Goal: Task Accomplishment & Management: Use online tool/utility

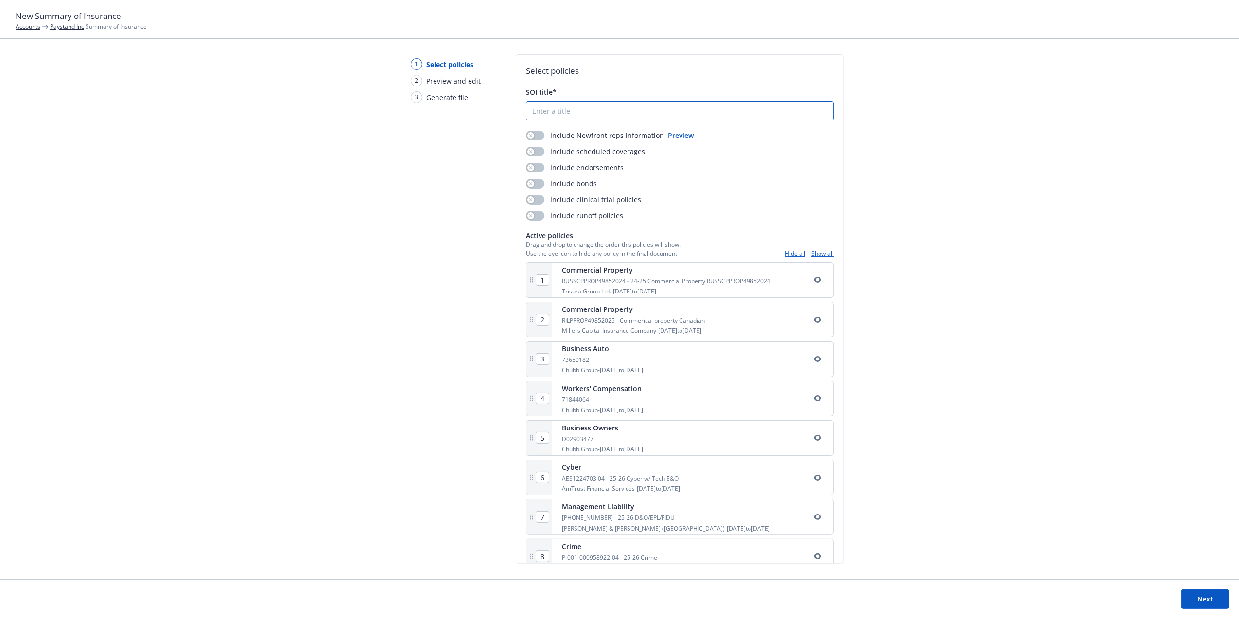
click at [611, 116] on input "SOI title*" at bounding box center [679, 111] width 307 height 18
type input "P"
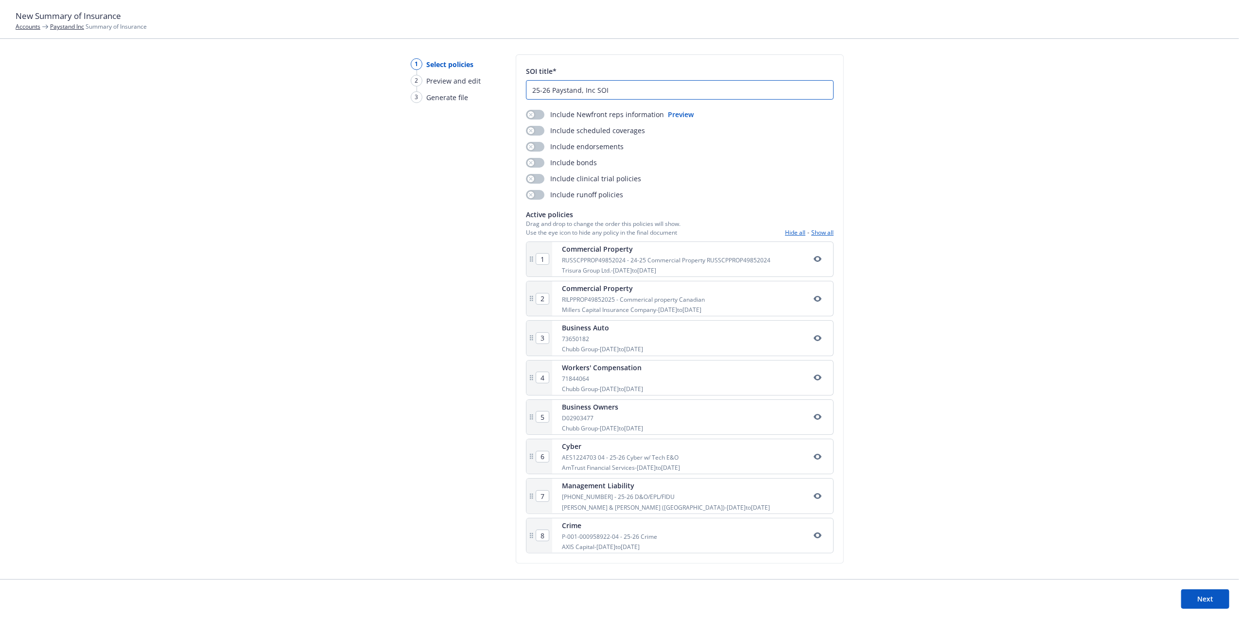
type input "25-26 Paystand, Inc SOI"
click at [1192, 593] on button "Next" at bounding box center [1205, 599] width 48 height 19
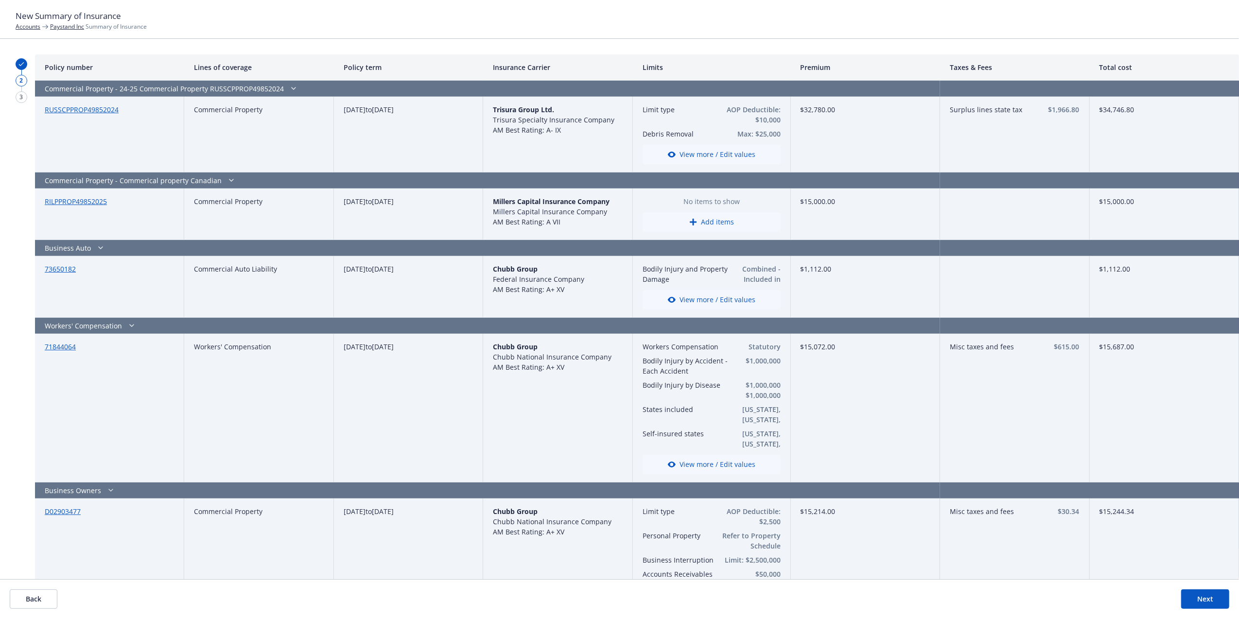
click at [37, 600] on button "Back" at bounding box center [34, 599] width 48 height 19
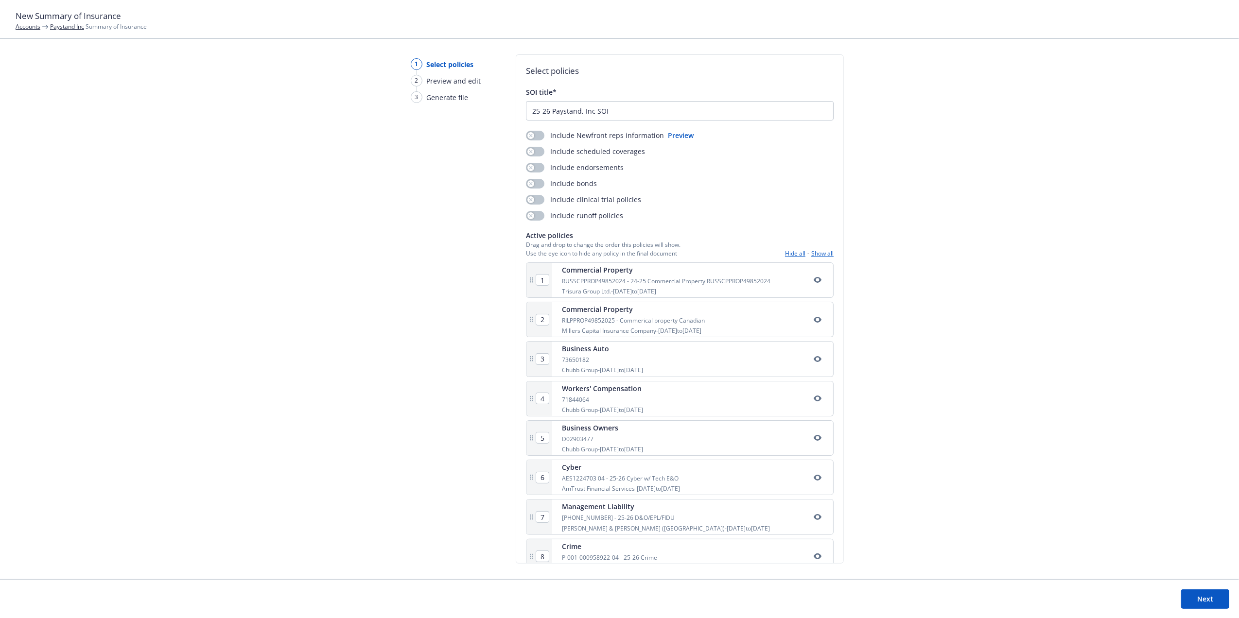
click at [814, 322] on icon "button" at bounding box center [818, 320] width 8 height 8
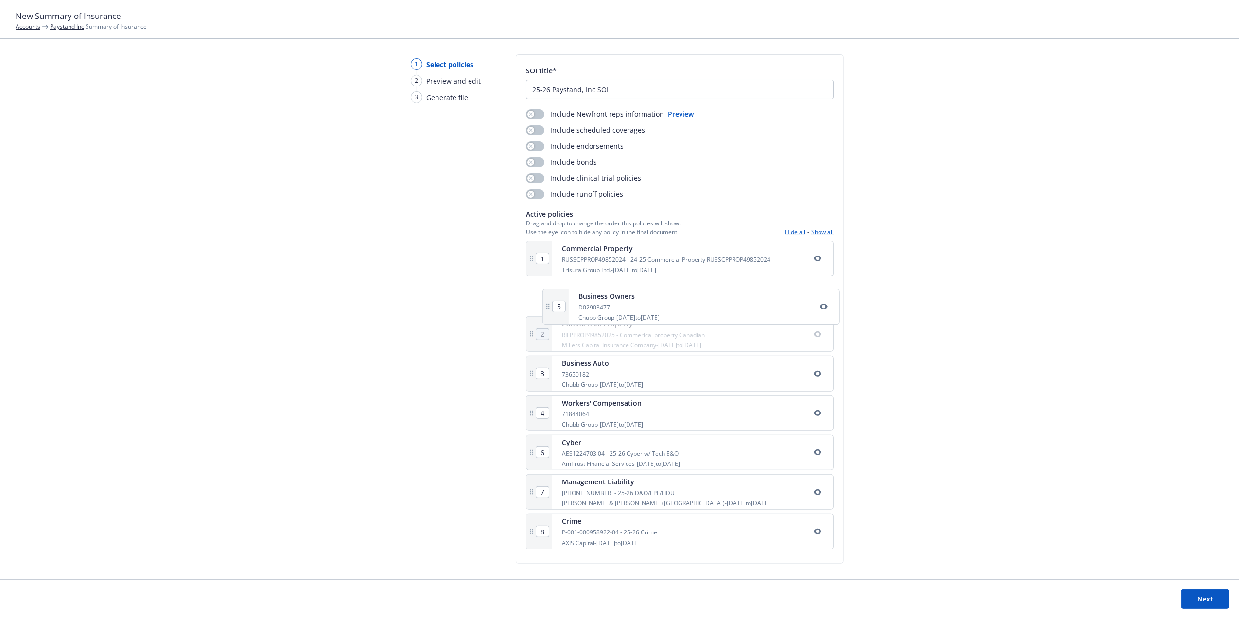
drag, startPoint x: 670, startPoint y: 412, endPoint x: 688, endPoint y: 302, distance: 111.4
click at [688, 302] on div "1 Commercial Property RUSSCPPROP49852024 - 24-25 Commercial Property RUSSCPPROP…" at bounding box center [680, 397] width 308 height 313
type input "3"
type input "4"
type input "5"
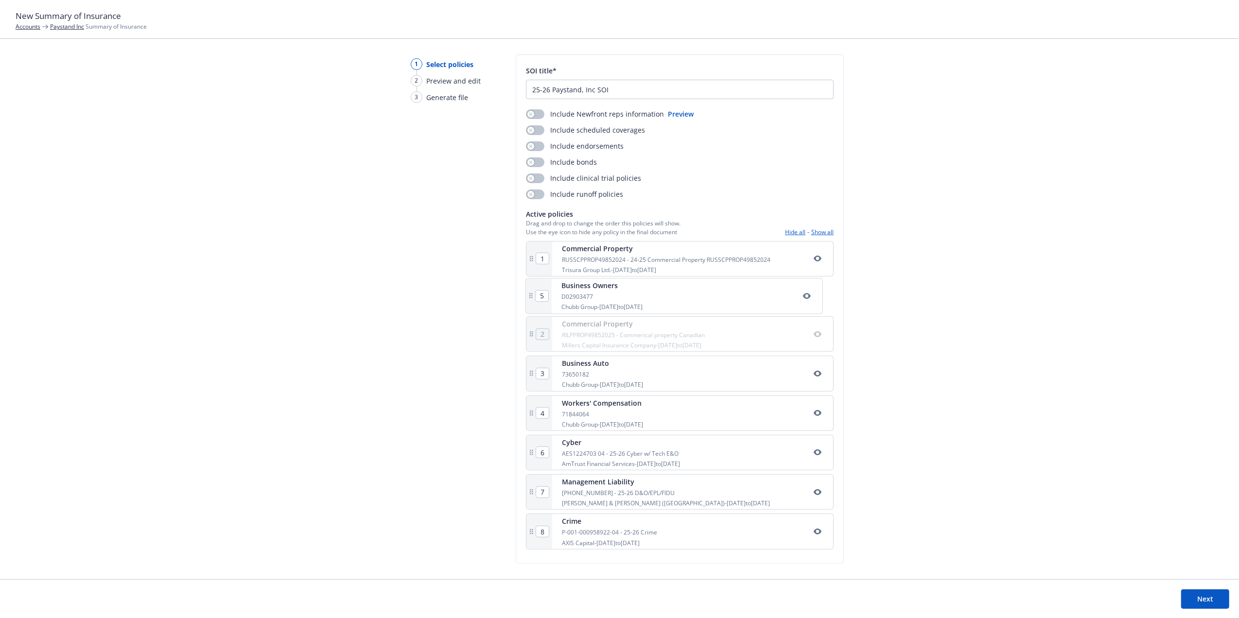
type input "2"
drag, startPoint x: 629, startPoint y: 379, endPoint x: 630, endPoint y: 333, distance: 46.2
click at [630, 333] on div "1 Commercial Property RUSSCPPROP49852024 - 24-25 Commercial Property RUSSCPPROP…" at bounding box center [680, 397] width 308 height 313
type input "4"
type input "3"
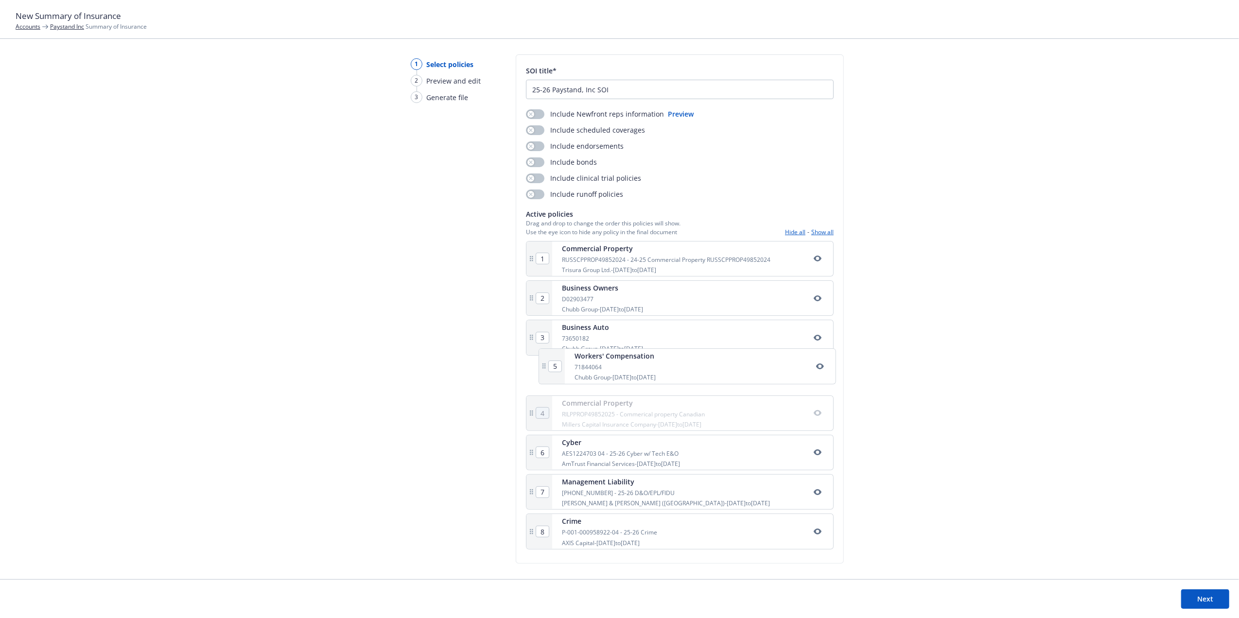
drag, startPoint x: 607, startPoint y: 417, endPoint x: 624, endPoint y: 366, distance: 53.5
click at [624, 366] on div "1 Commercial Property RUSSCPPROP49852024 - 24-25 Commercial Property RUSSCPPROP…" at bounding box center [680, 397] width 308 height 313
type input "4"
type input "5"
drag, startPoint x: 609, startPoint y: 505, endPoint x: 629, endPoint y: 459, distance: 50.7
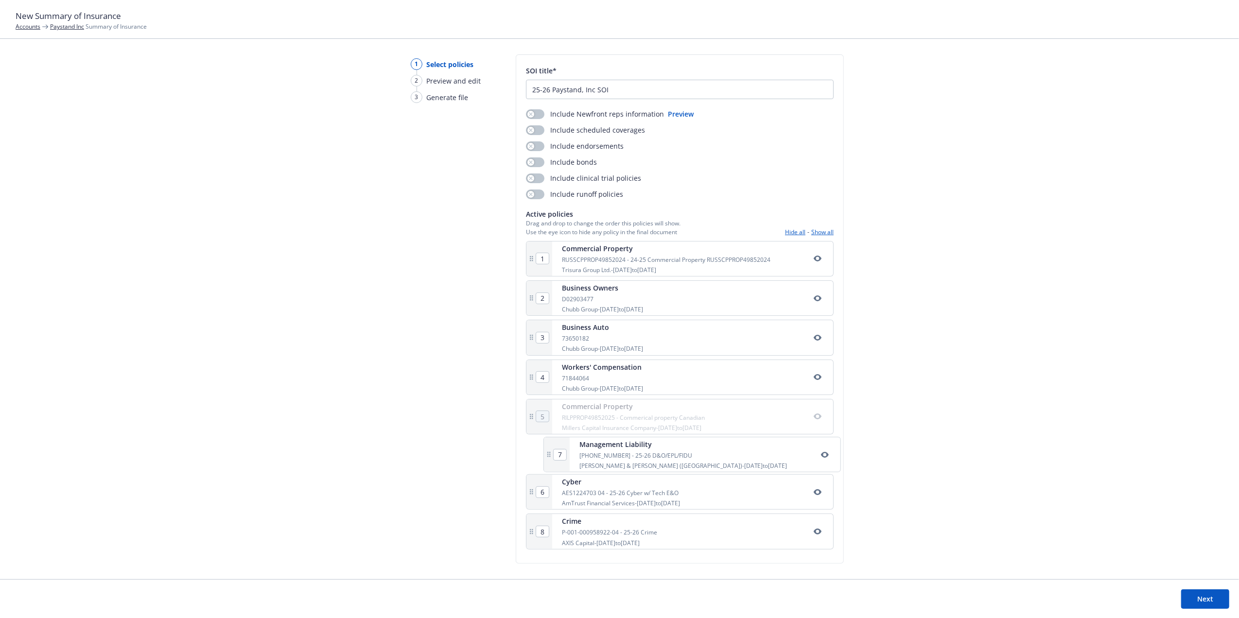
click at [630, 459] on div "1 Commercial Property RUSSCPPROP49852024 - 24-25 Commercial Property RUSSCPPROP…" at bounding box center [680, 397] width 308 height 313
type input "7"
type input "6"
click at [1188, 601] on button "Next" at bounding box center [1205, 599] width 48 height 19
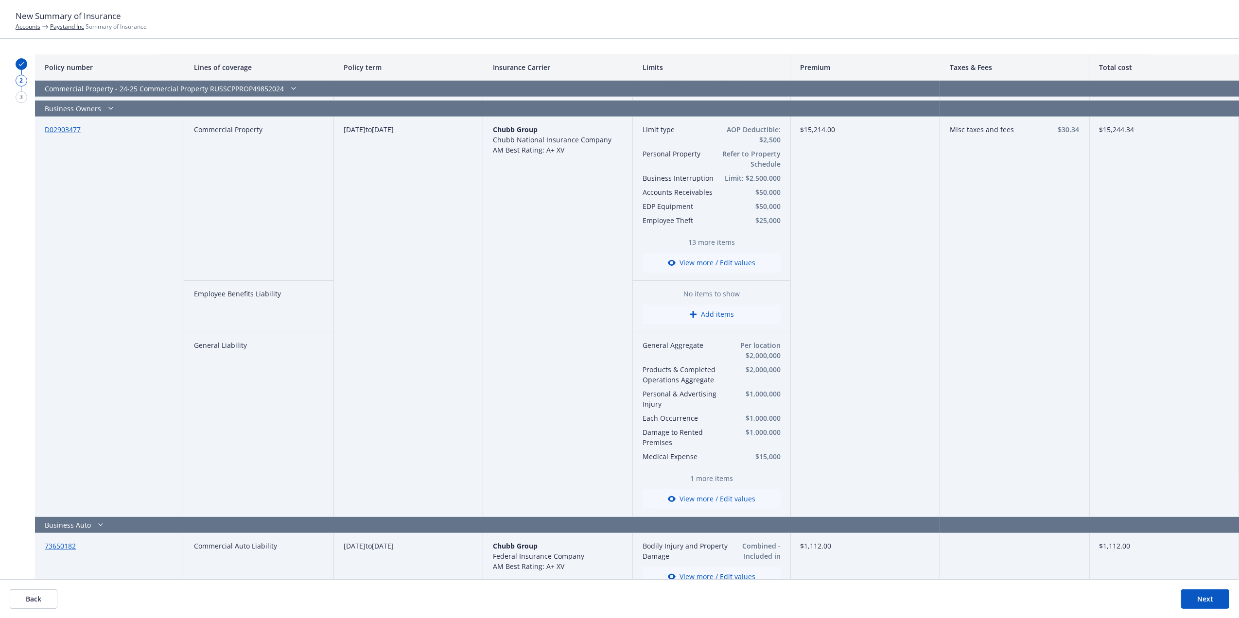
scroll to position [0, 0]
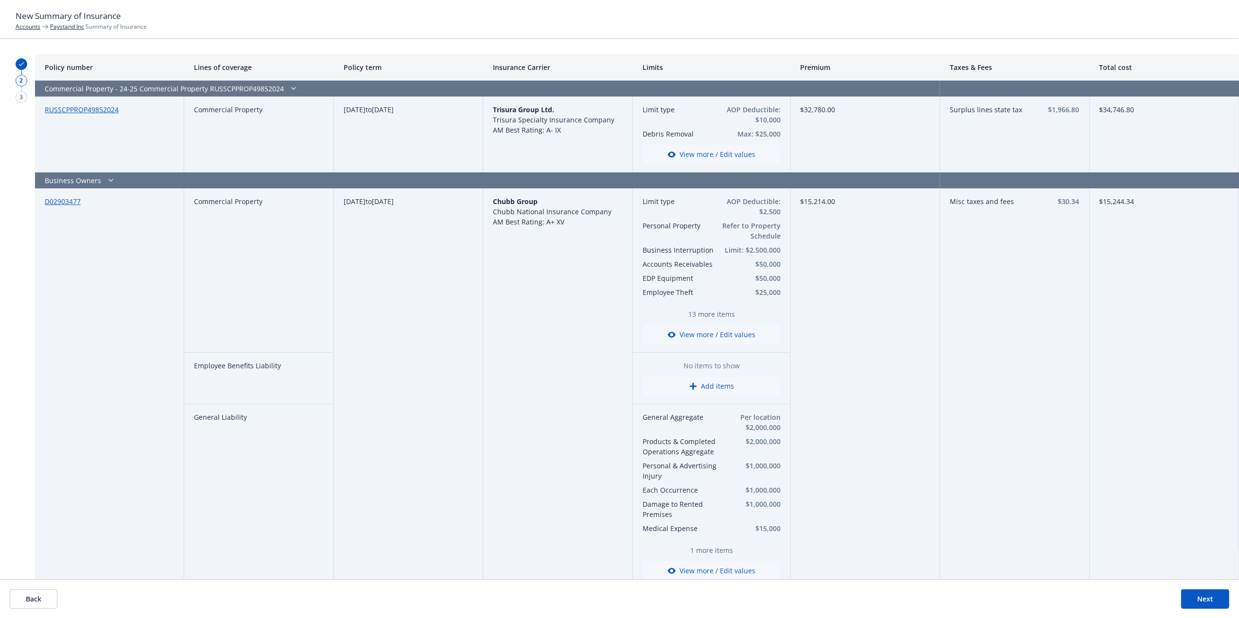
click at [741, 330] on button "View more / Edit values" at bounding box center [712, 334] width 138 height 19
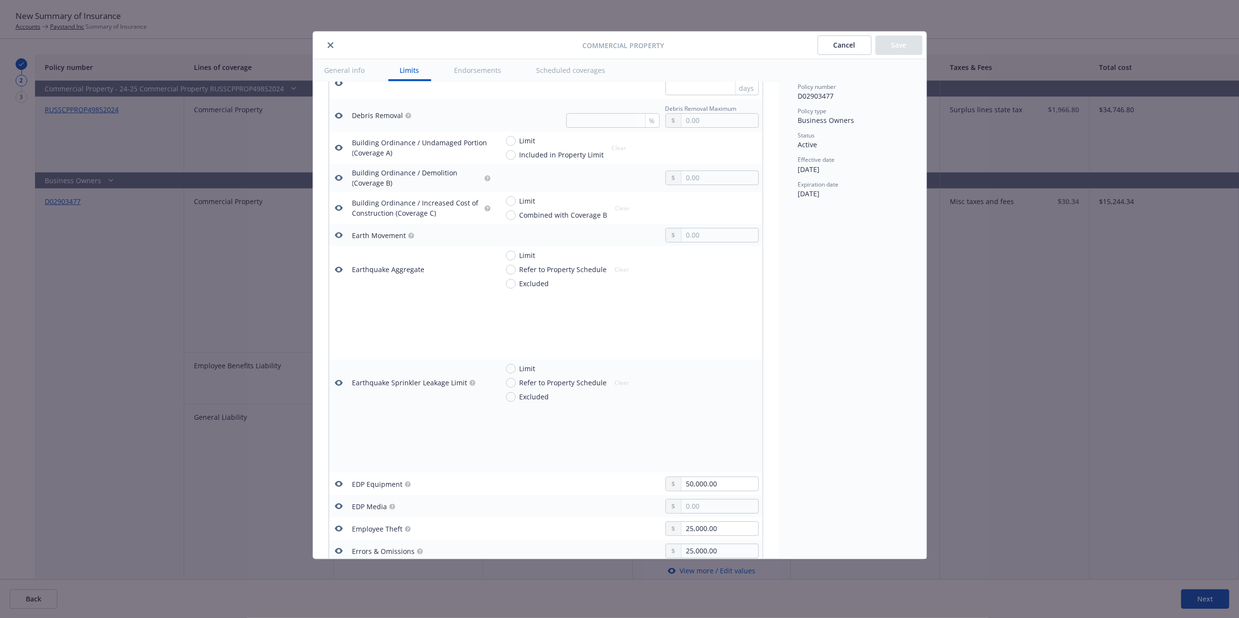
scroll to position [1339, 0]
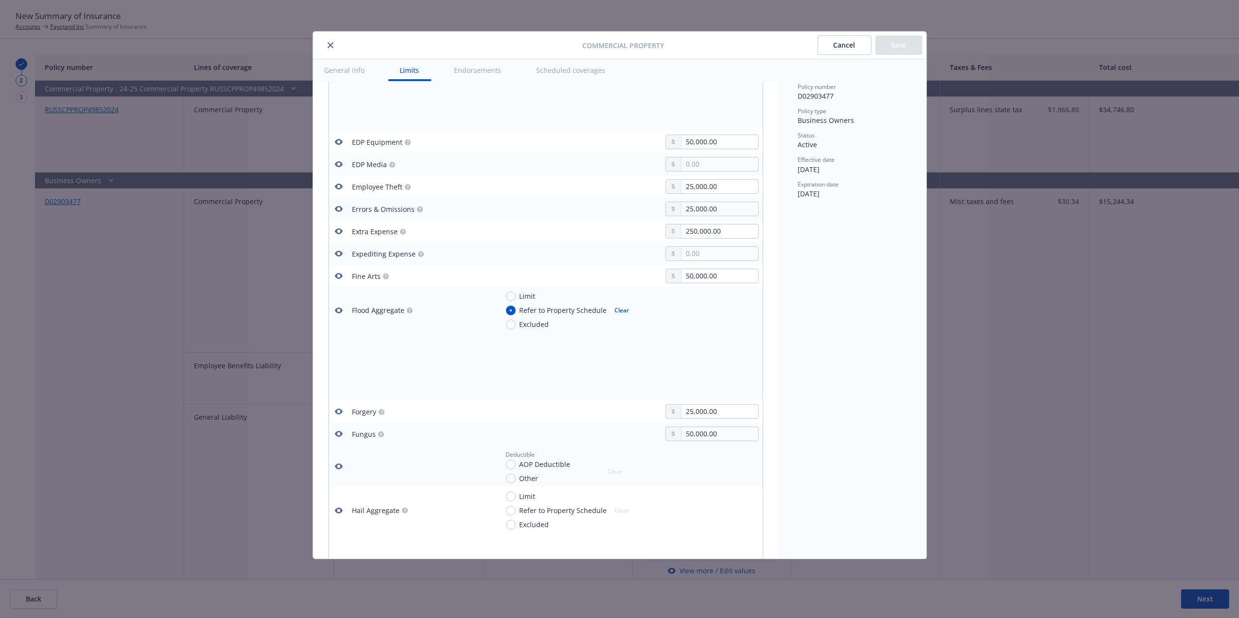
click at [842, 49] on button "Cancel" at bounding box center [845, 44] width 54 height 19
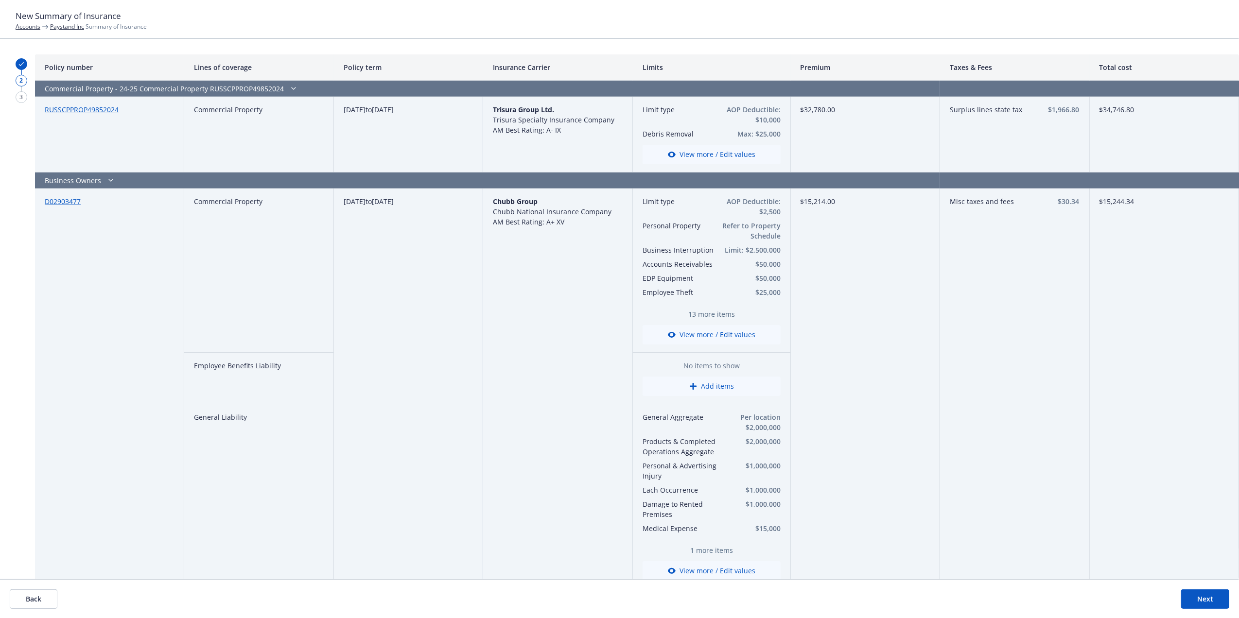
click at [720, 385] on button "Add items" at bounding box center [712, 386] width 138 height 19
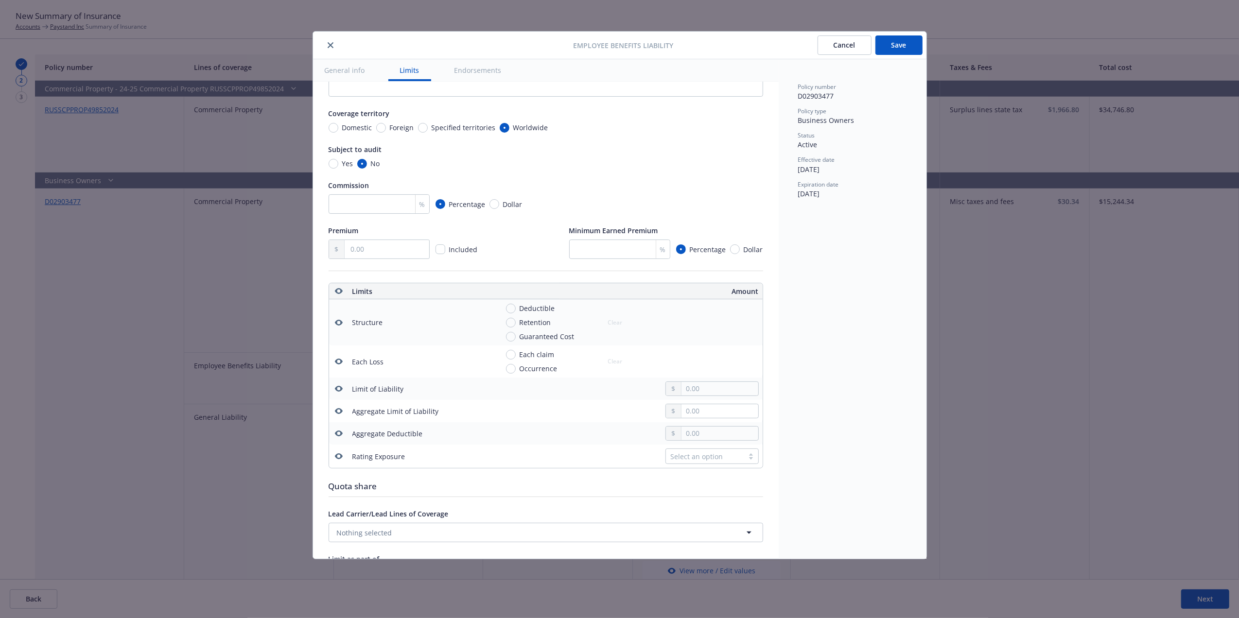
scroll to position [137, 0]
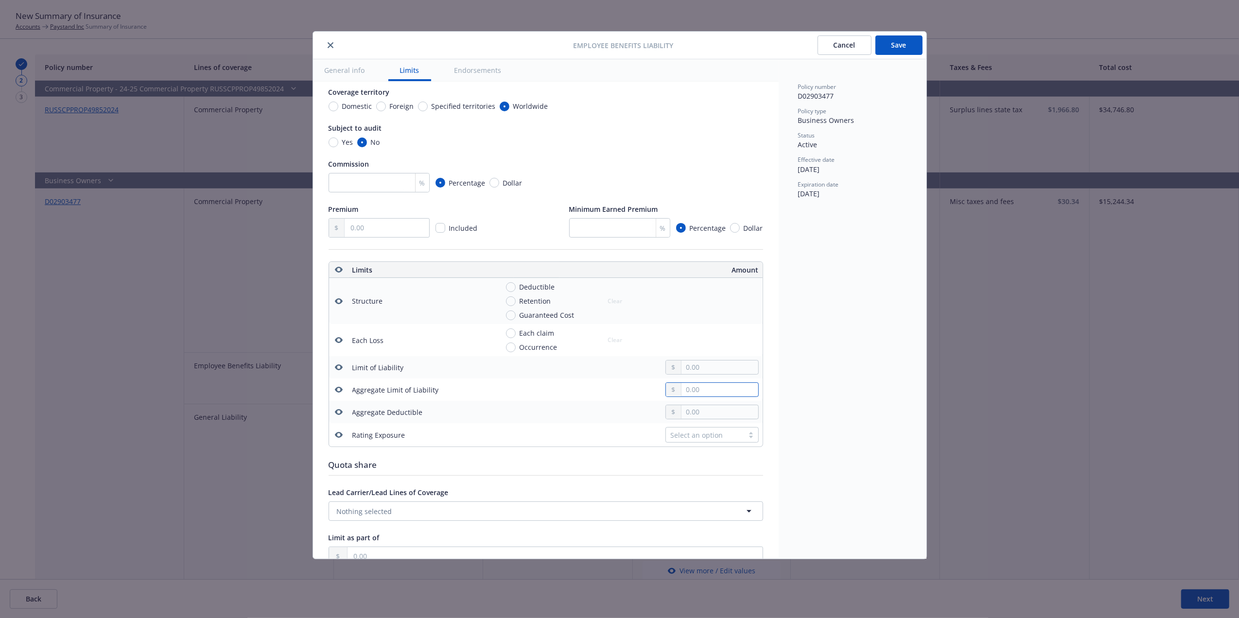
click at [712, 396] on input "text" at bounding box center [719, 390] width 76 height 14
type input "1,000,000.00"
click at [691, 416] on input "text" at bounding box center [719, 412] width 76 height 14
type input "1,000.00"
click at [549, 417] on div "1,000.00" at bounding box center [628, 412] width 261 height 15
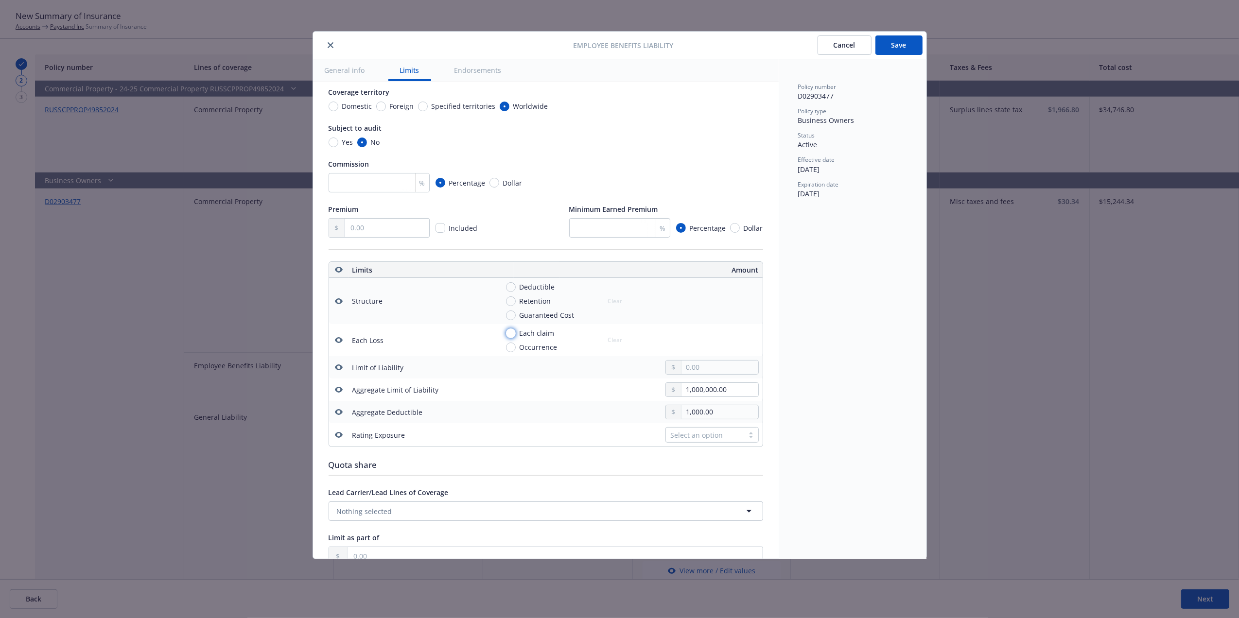
click at [507, 334] on input "Each claim" at bounding box center [511, 334] width 10 height 10
click at [511, 331] on input "Each claim" at bounding box center [511, 334] width 10 height 10
click at [613, 339] on button "Clear" at bounding box center [615, 340] width 26 height 14
radio input "false"
click at [915, 43] on button "Save" at bounding box center [898, 44] width 47 height 19
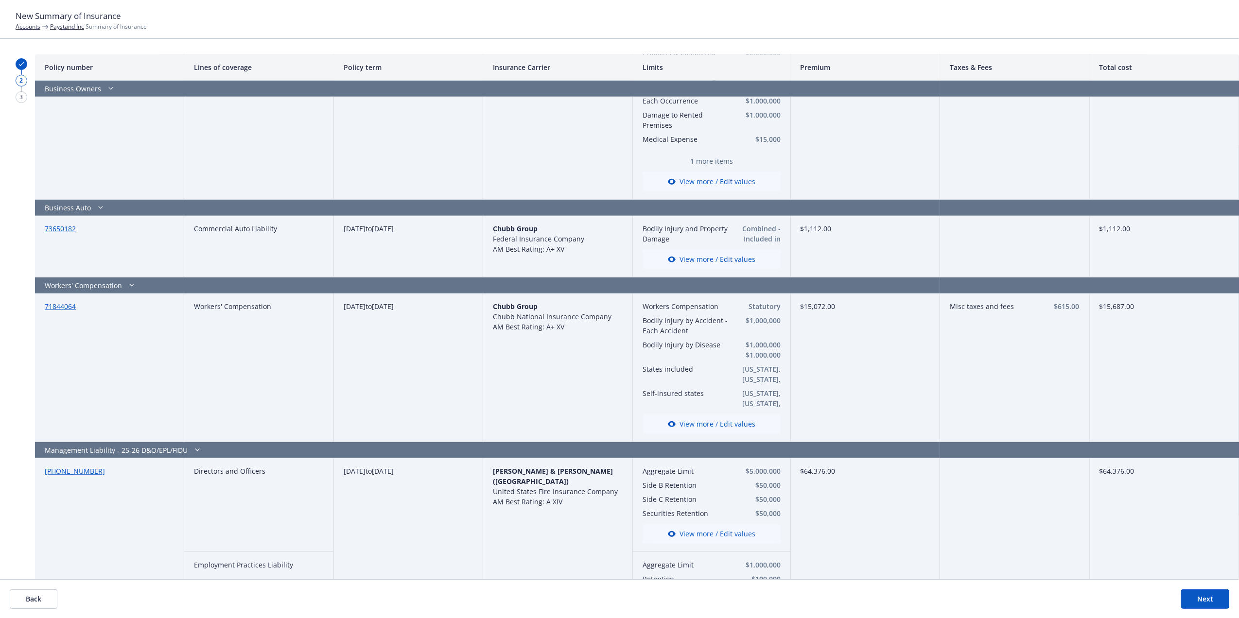
scroll to position [400, 0]
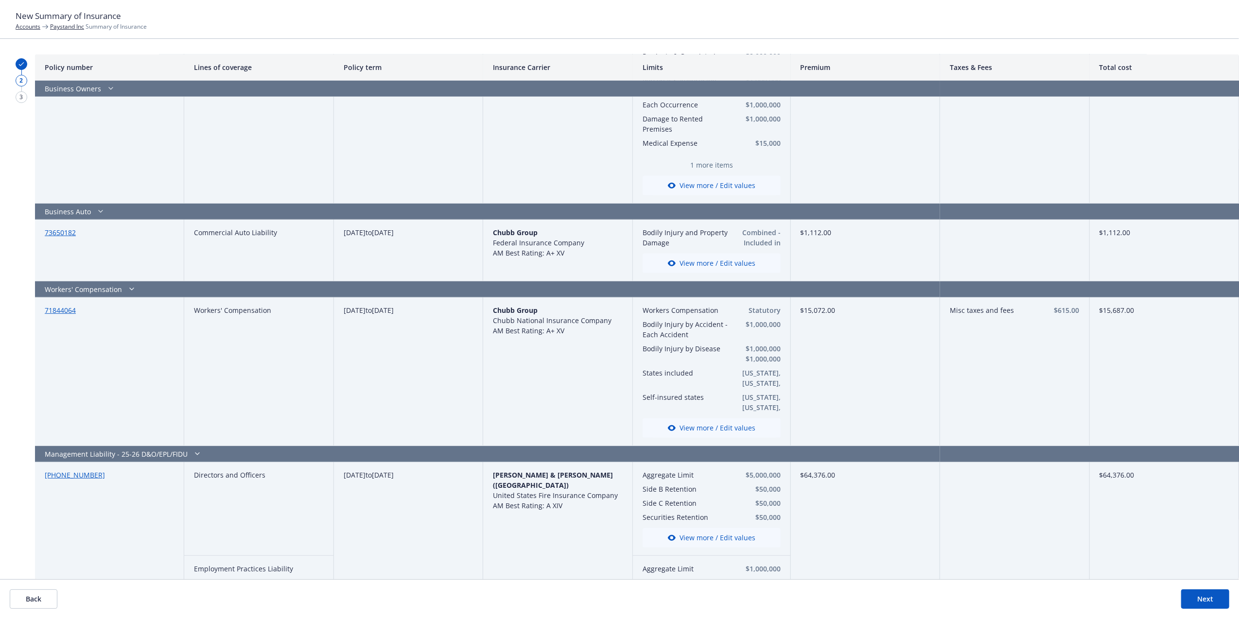
click at [689, 257] on button "View more / Edit values" at bounding box center [712, 263] width 138 height 19
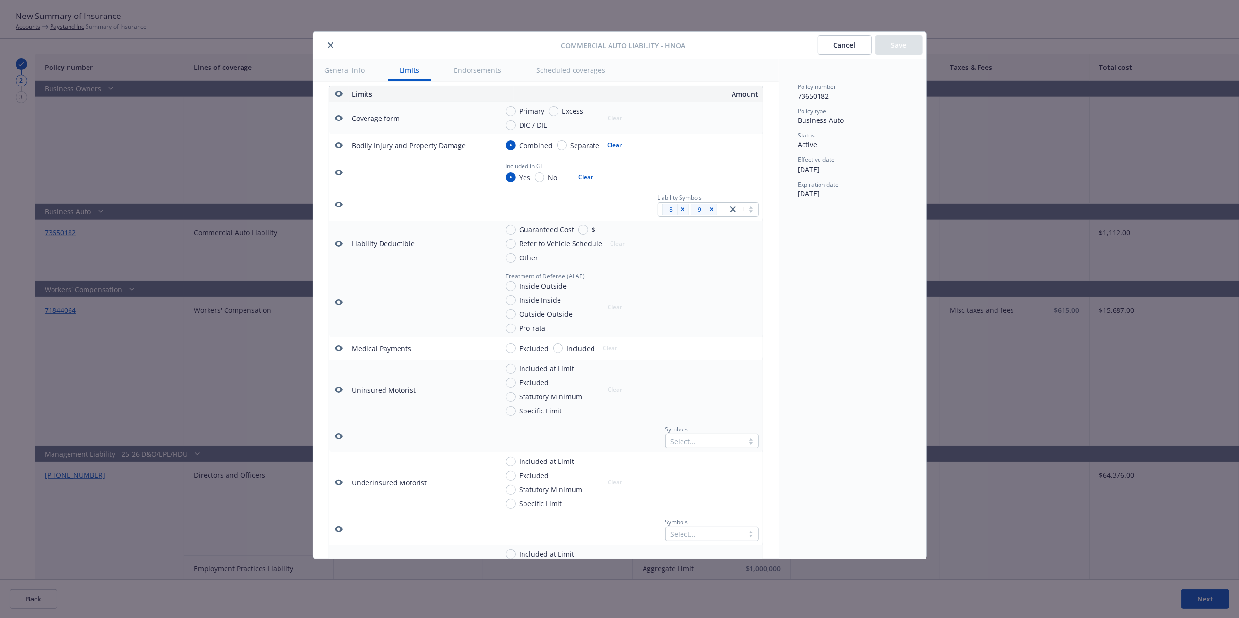
scroll to position [125, 0]
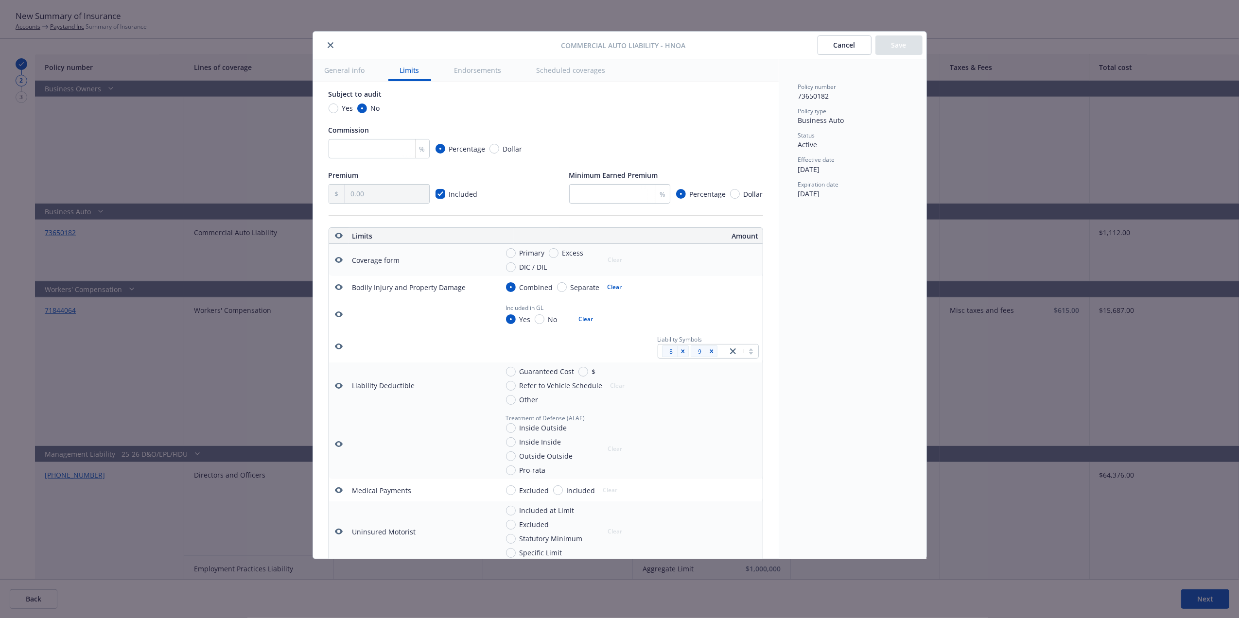
click at [835, 45] on button "Cancel" at bounding box center [845, 44] width 54 height 19
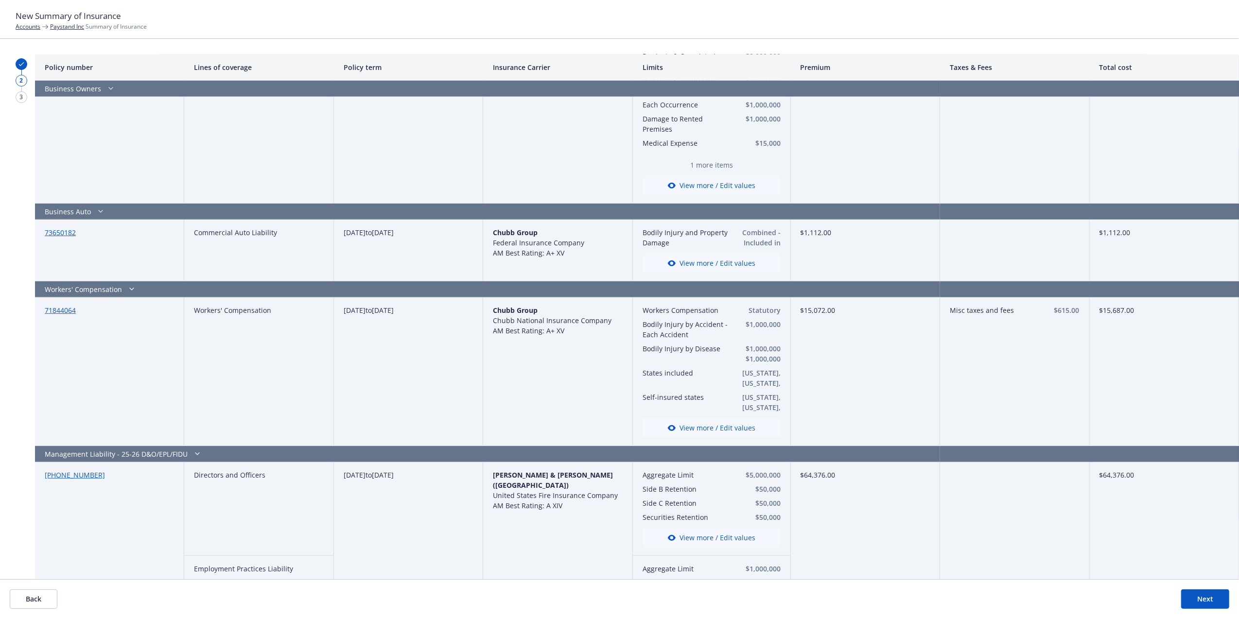
click at [696, 261] on button "View more / Edit values" at bounding box center [712, 263] width 138 height 19
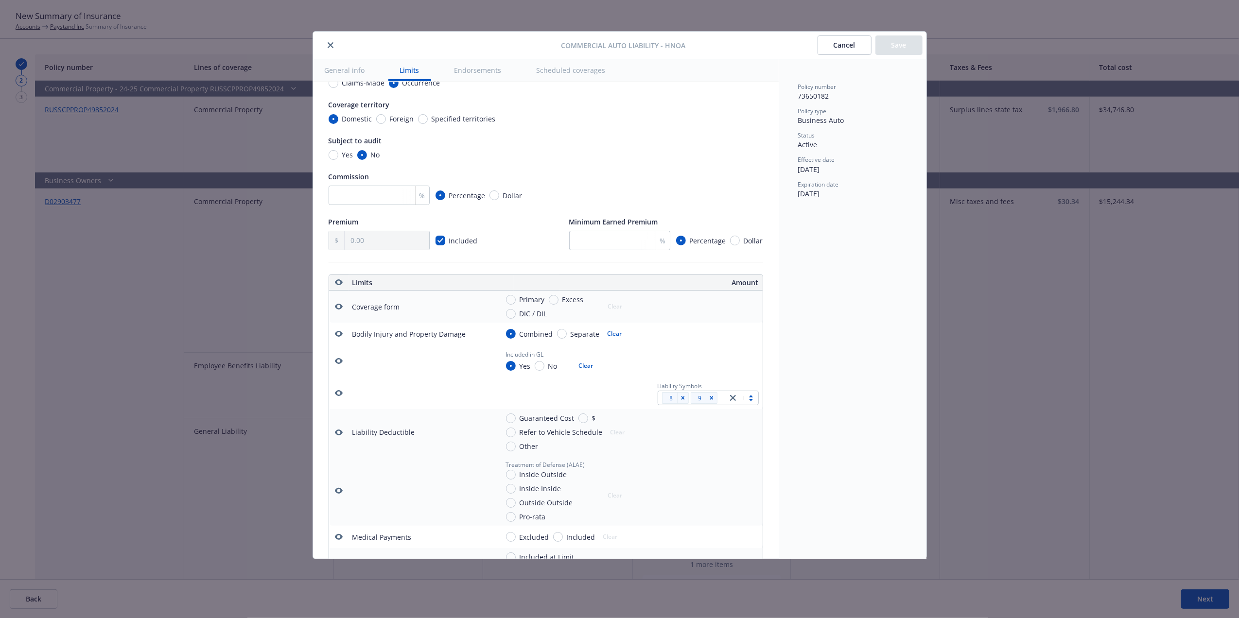
scroll to position [43, 0]
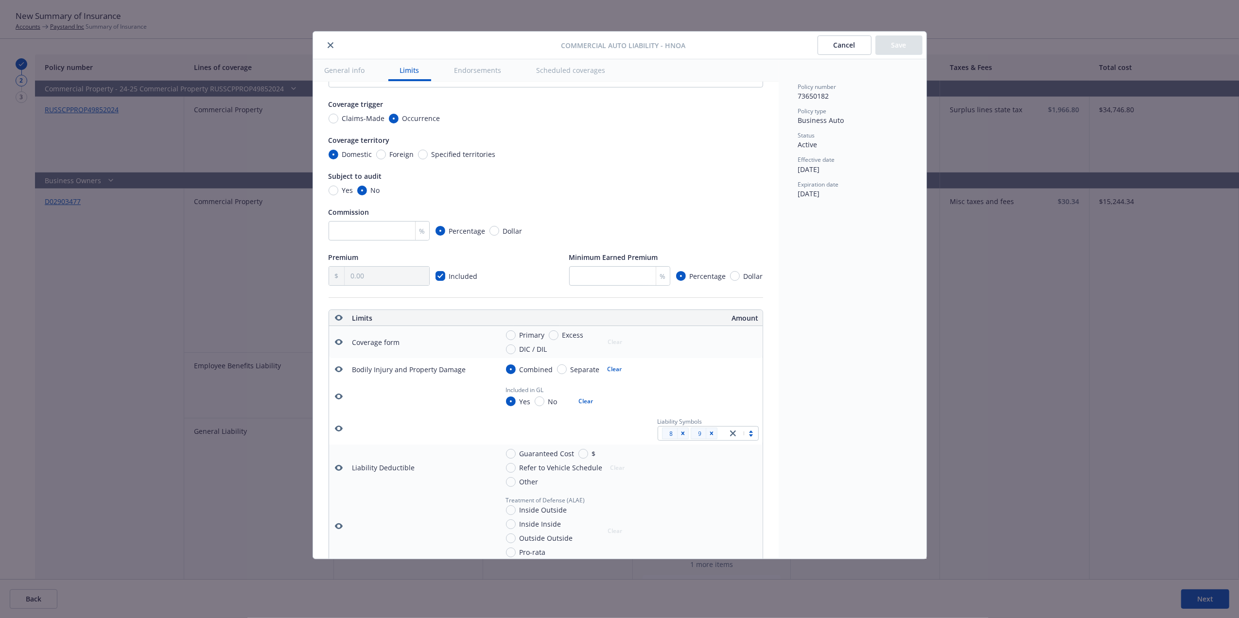
click at [827, 47] on button "Cancel" at bounding box center [845, 44] width 54 height 19
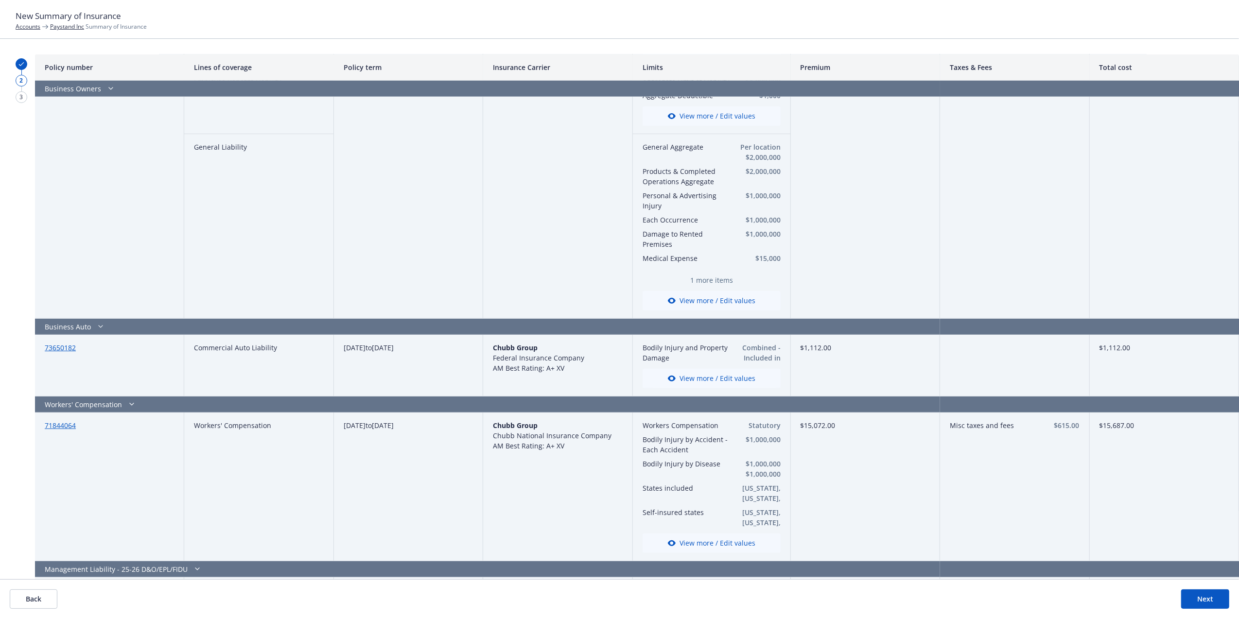
scroll to position [290, 0]
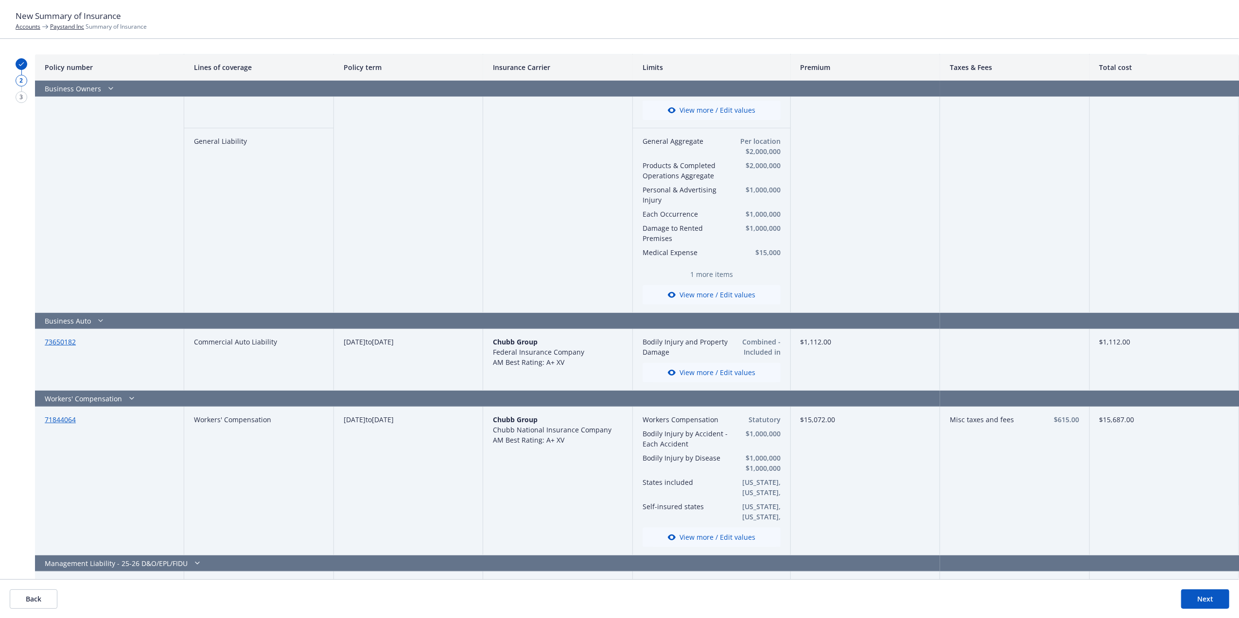
click at [755, 348] on span "Combined - Included in GL: Yes 8, 9" at bounding box center [755, 347] width 49 height 20
click at [739, 372] on button "View more / Edit values" at bounding box center [712, 372] width 138 height 19
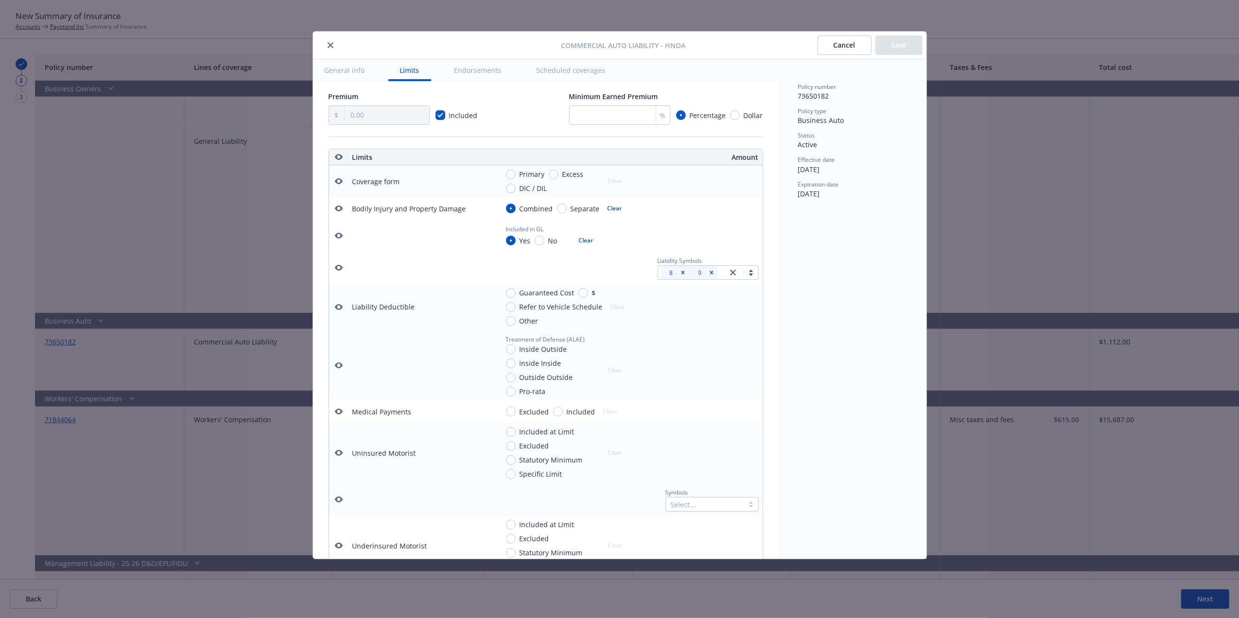
scroll to position [200, 0]
click at [512, 179] on input "Primary" at bounding box center [511, 179] width 10 height 10
click at [612, 180] on button "Clear" at bounding box center [615, 185] width 26 height 14
radio input "false"
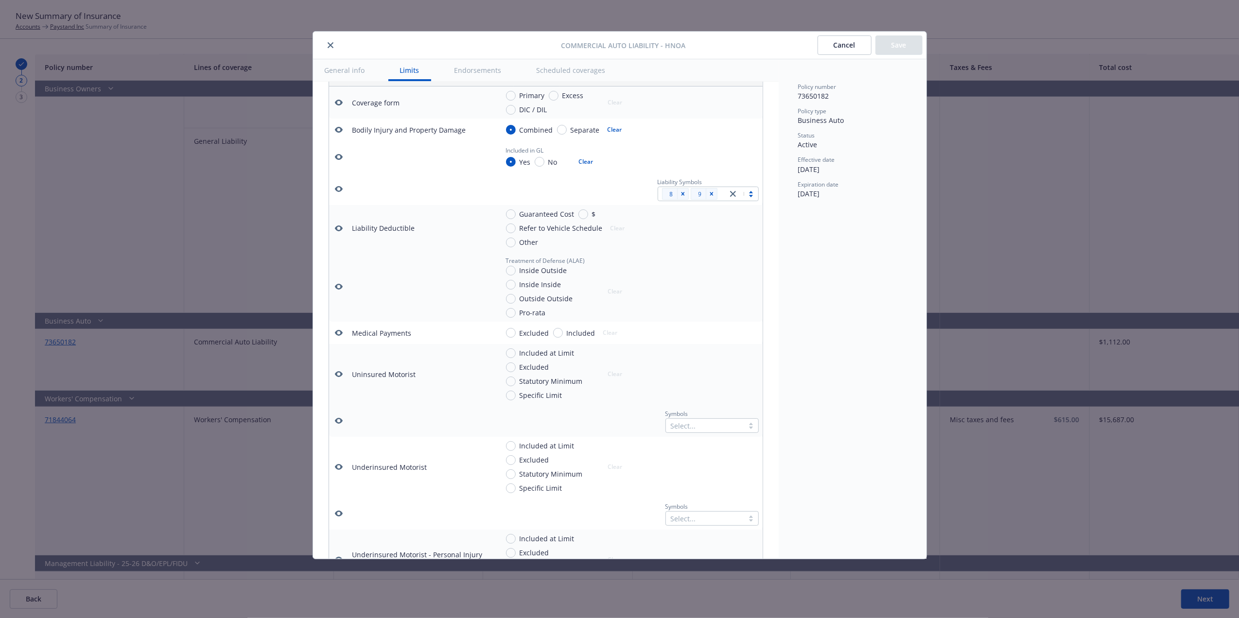
scroll to position [398, 0]
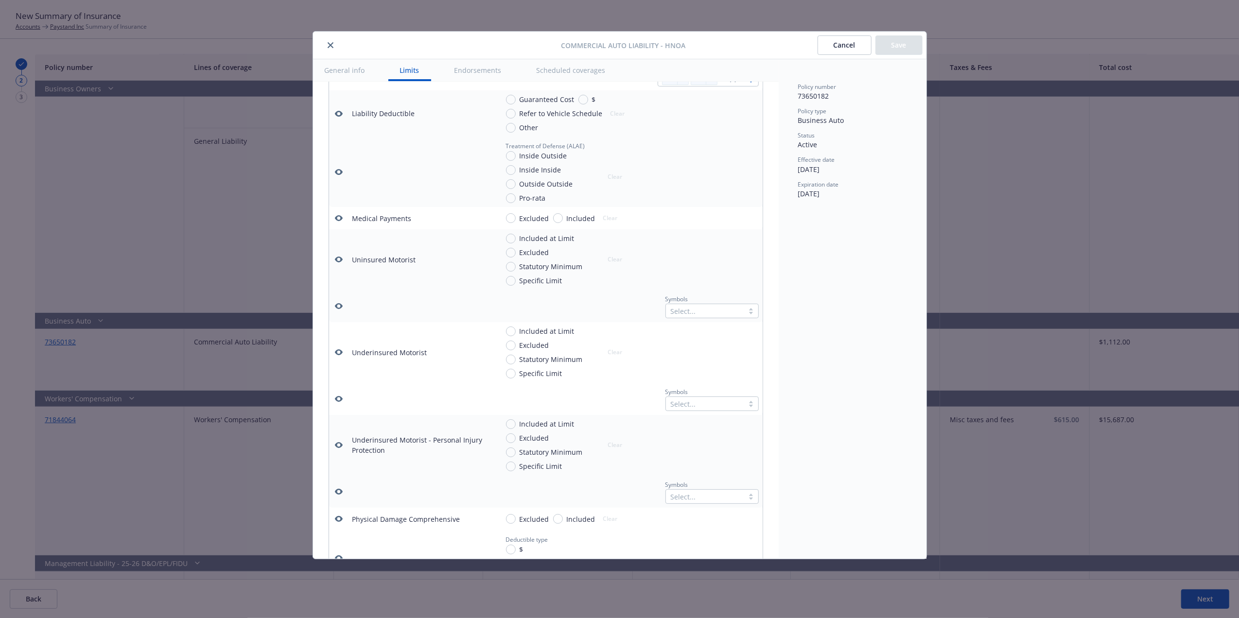
click at [829, 46] on button "Cancel" at bounding box center [845, 44] width 54 height 19
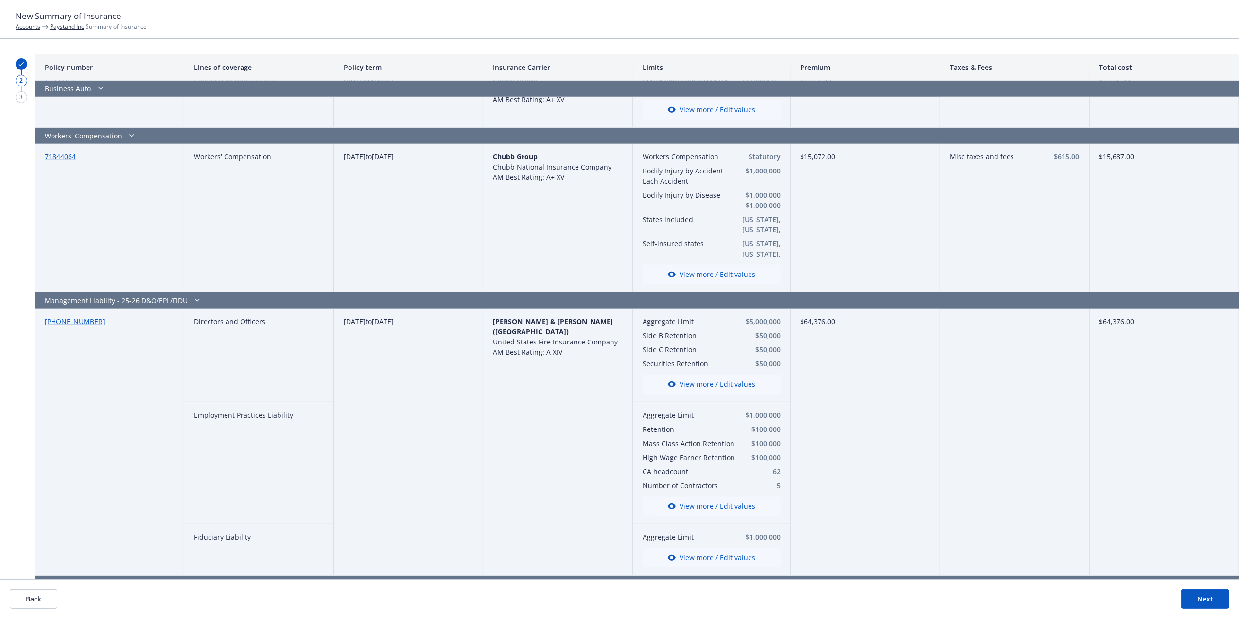
scroll to position [571, 0]
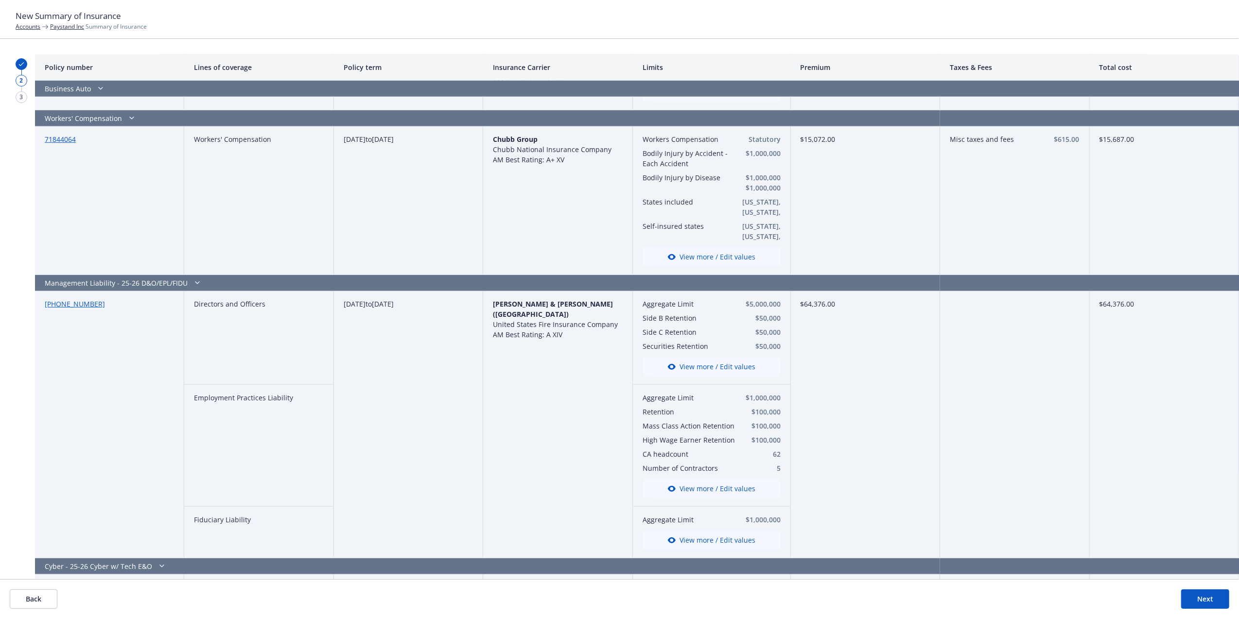
click at [693, 256] on button "View more / Edit values" at bounding box center [712, 256] width 138 height 19
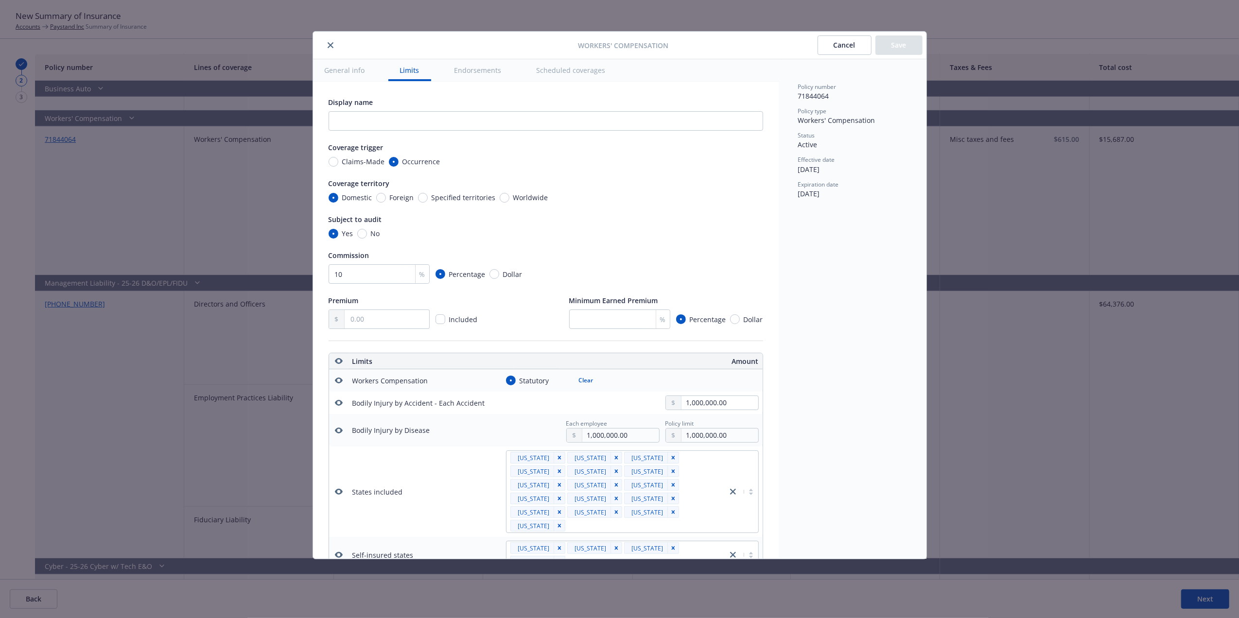
scroll to position [271, 0]
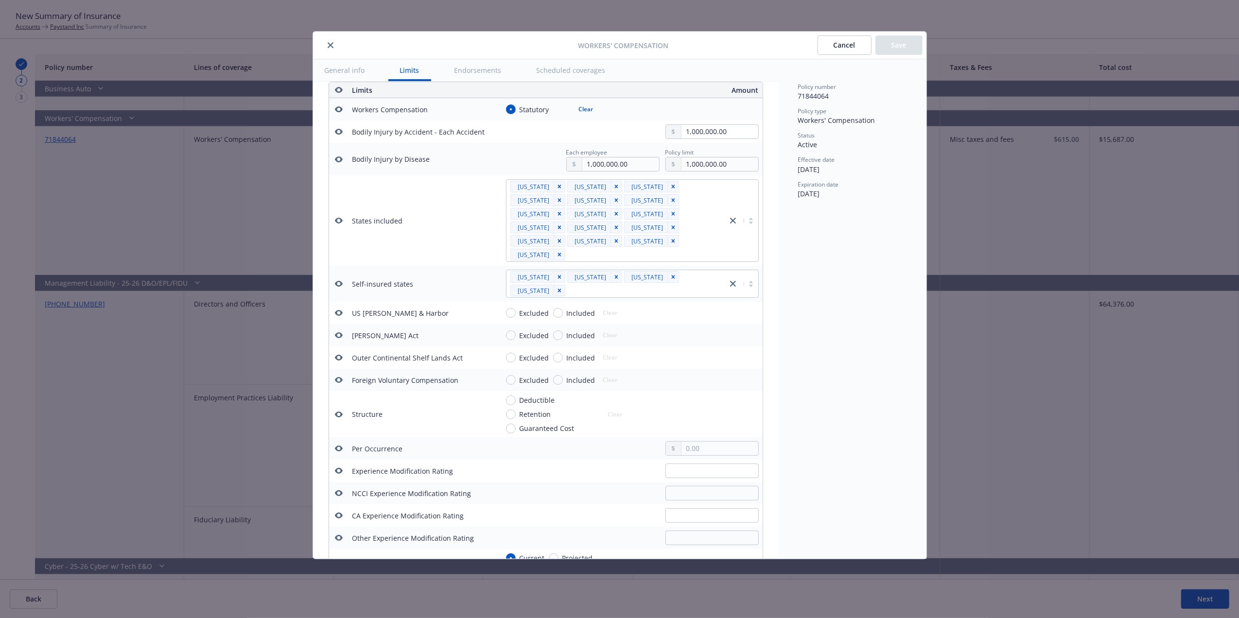
click at [846, 46] on button "Cancel" at bounding box center [845, 44] width 54 height 19
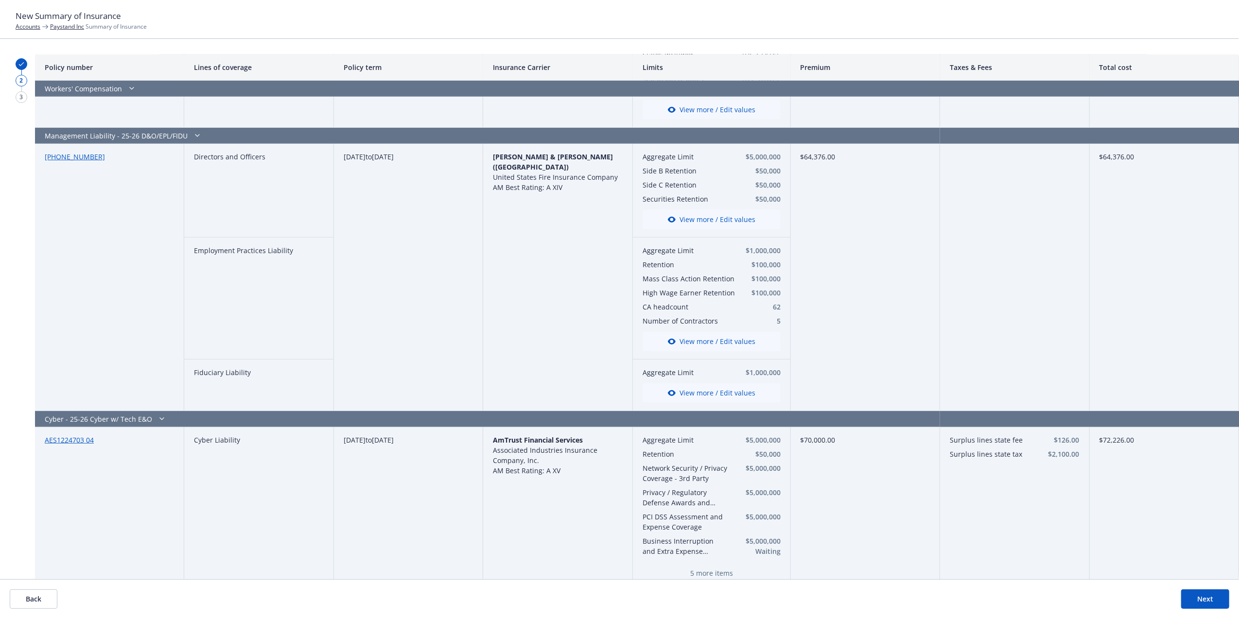
scroll to position [722, 0]
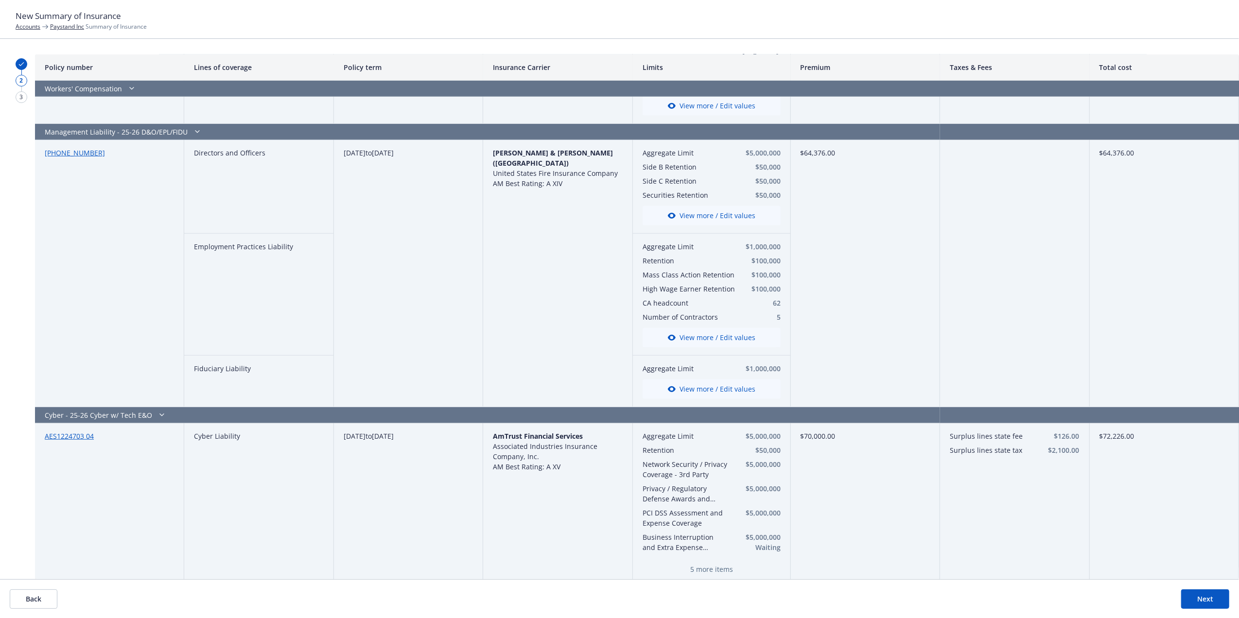
click at [685, 218] on button "View more / Edit values" at bounding box center [712, 215] width 138 height 19
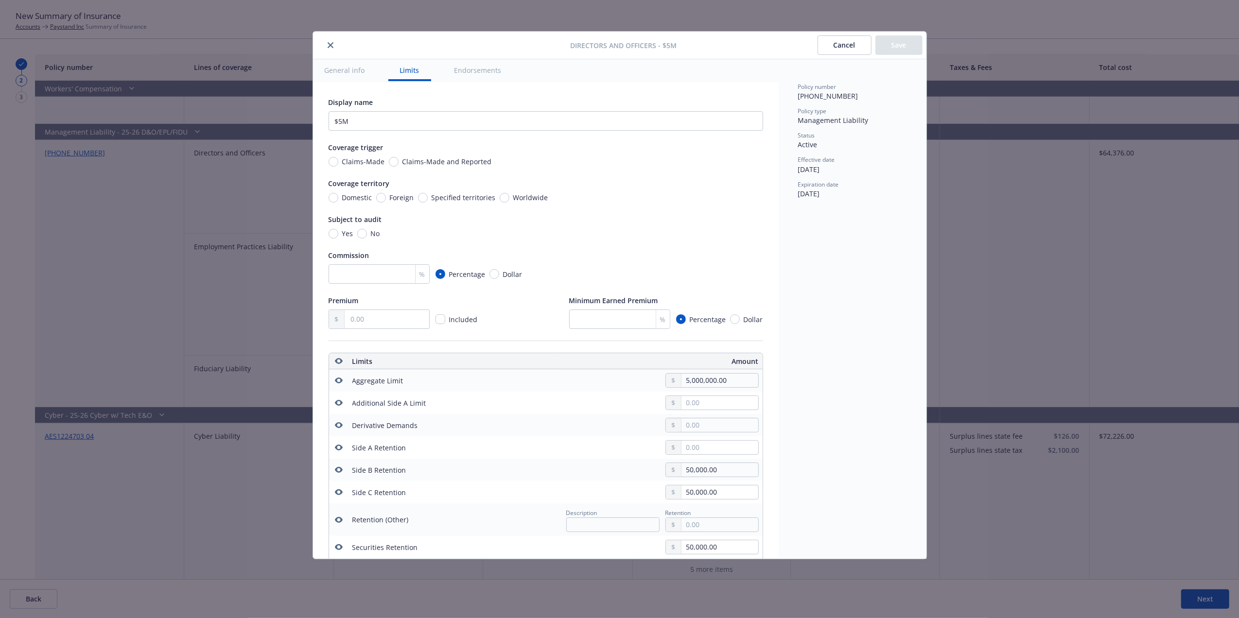
scroll to position [271, 0]
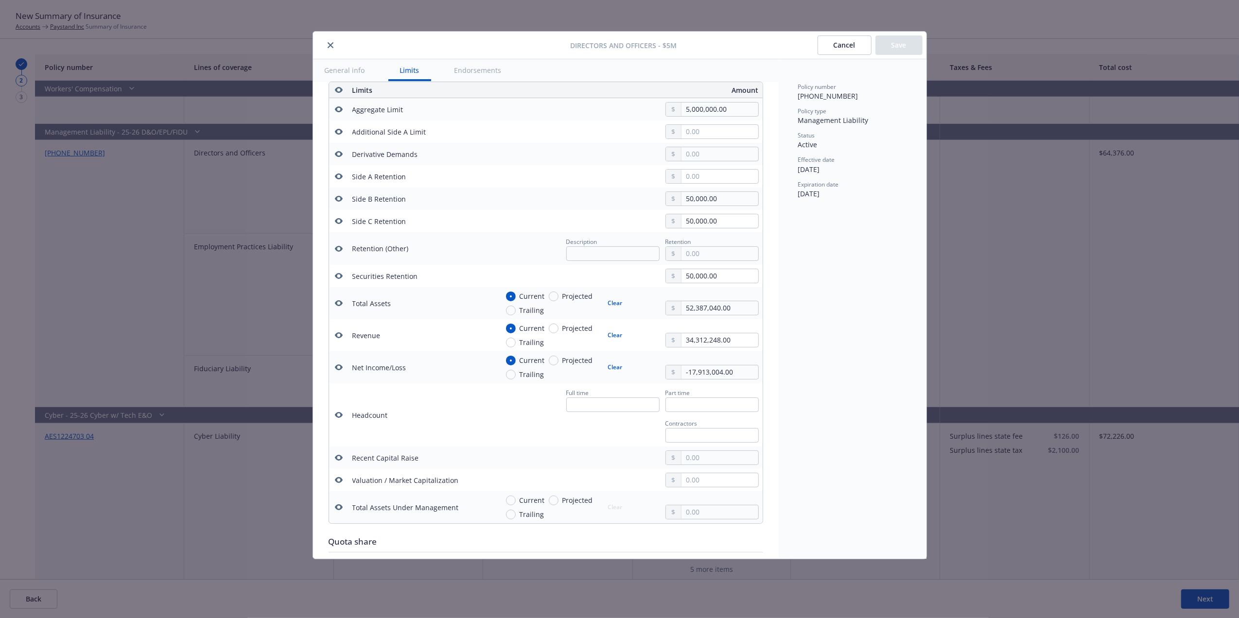
click at [834, 49] on button "Cancel" at bounding box center [845, 44] width 54 height 19
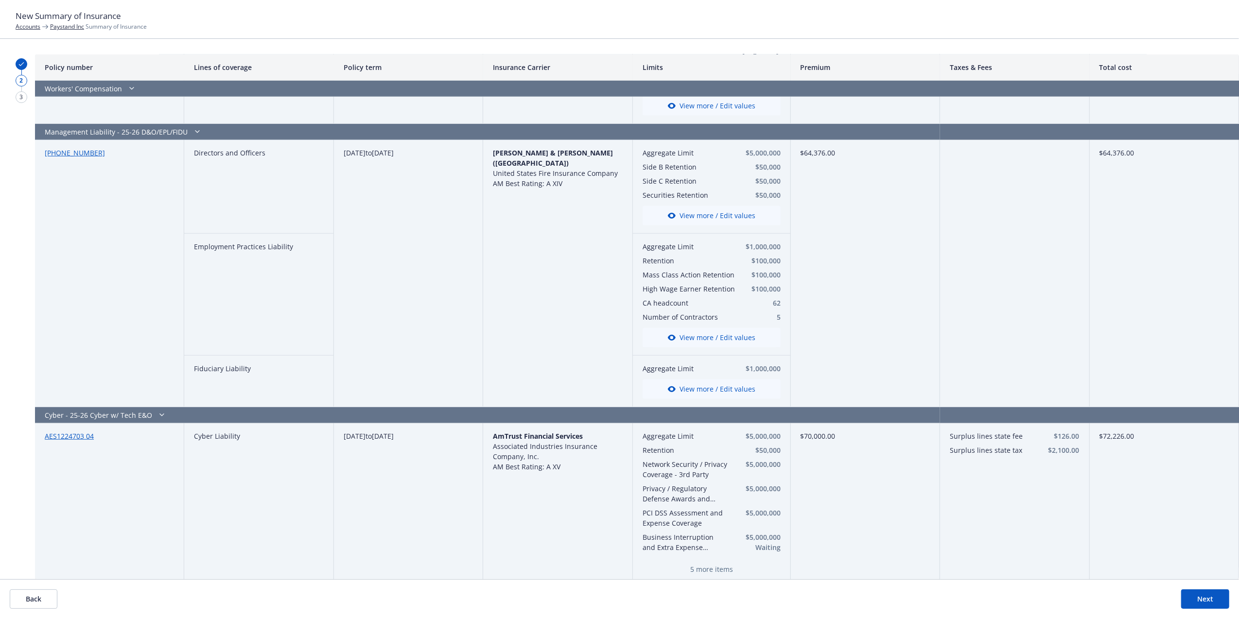
click at [695, 339] on button "View more / Edit values" at bounding box center [712, 337] width 138 height 19
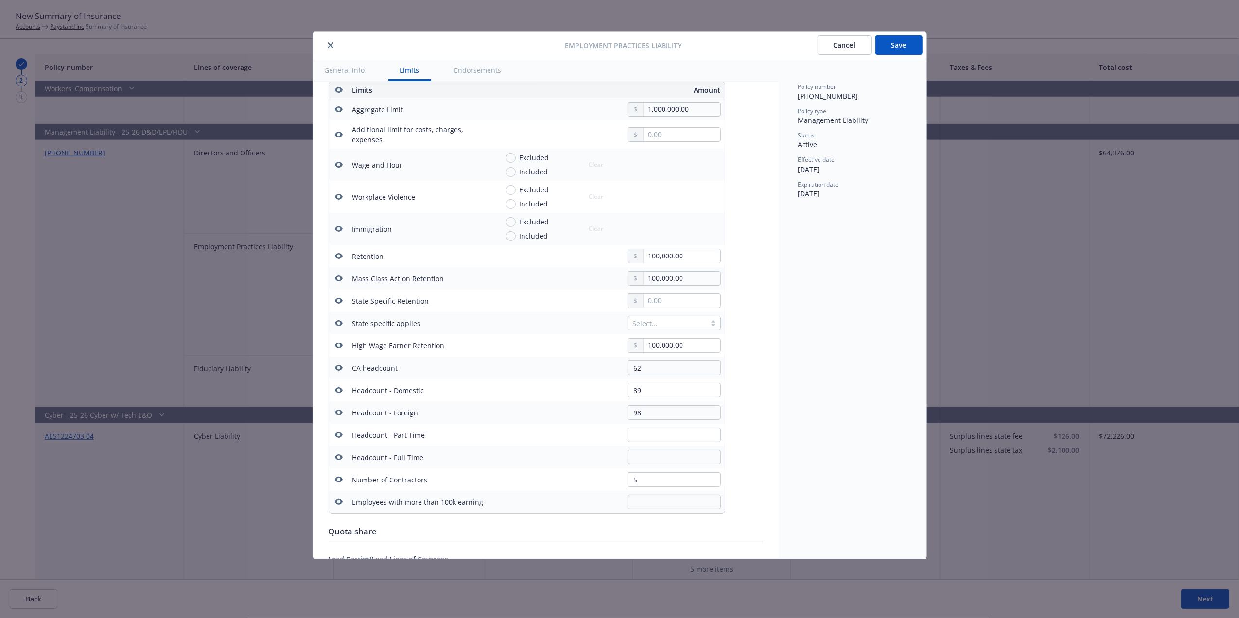
click at [336, 369] on icon "button" at bounding box center [338, 368] width 8 height 6
click at [338, 391] on icon "button" at bounding box center [338, 390] width 8 height 6
click at [343, 417] on button "button" at bounding box center [339, 413] width 12 height 12
click at [338, 482] on icon "button" at bounding box center [339, 480] width 8 height 8
click at [343, 351] on button "button" at bounding box center [339, 346] width 12 height 12
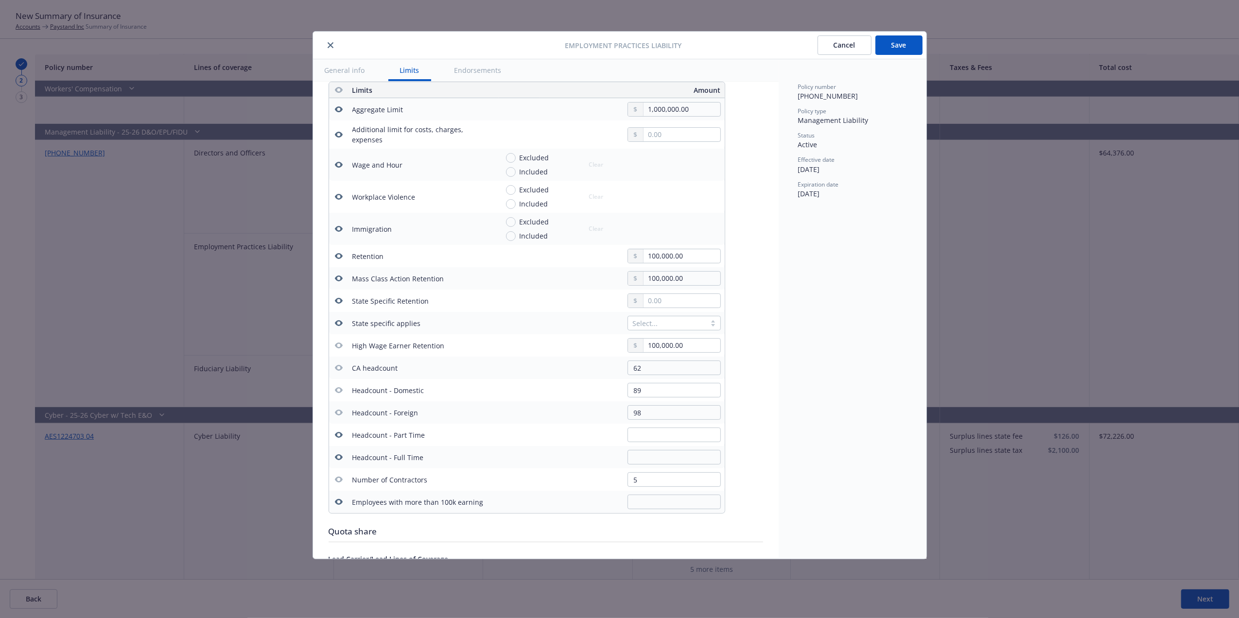
click at [343, 281] on button "button" at bounding box center [339, 279] width 12 height 12
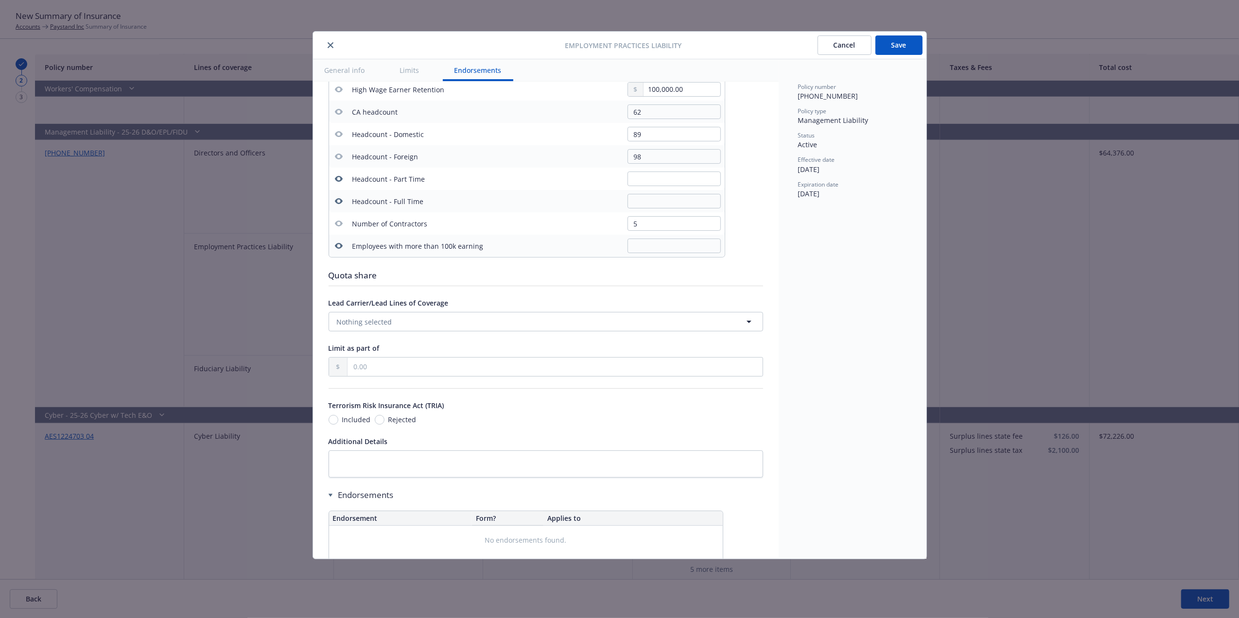
scroll to position [532, 0]
click at [907, 45] on button "Save" at bounding box center [898, 44] width 47 height 19
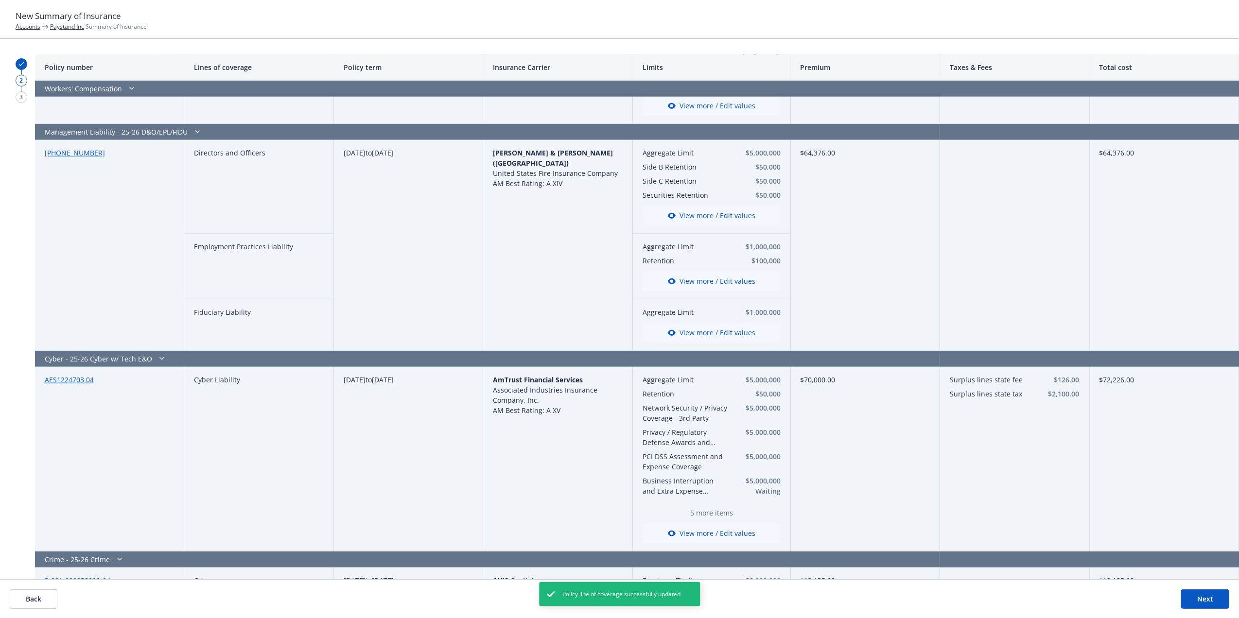
click at [722, 216] on button "View more / Edit values" at bounding box center [712, 215] width 138 height 19
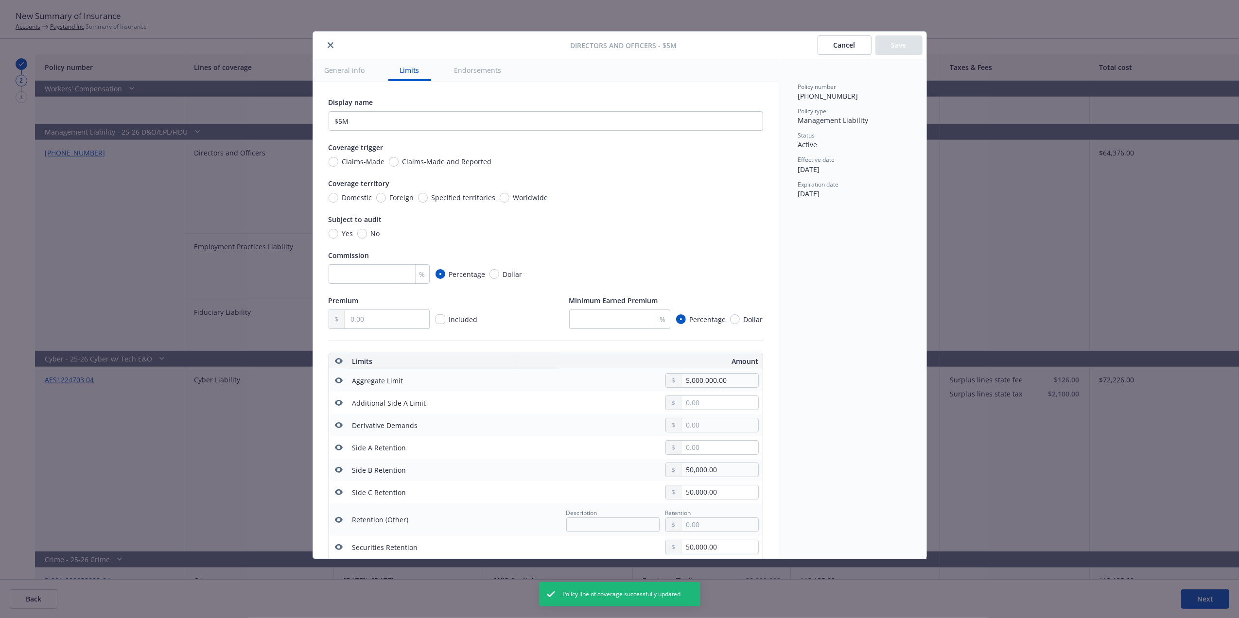
scroll to position [271, 0]
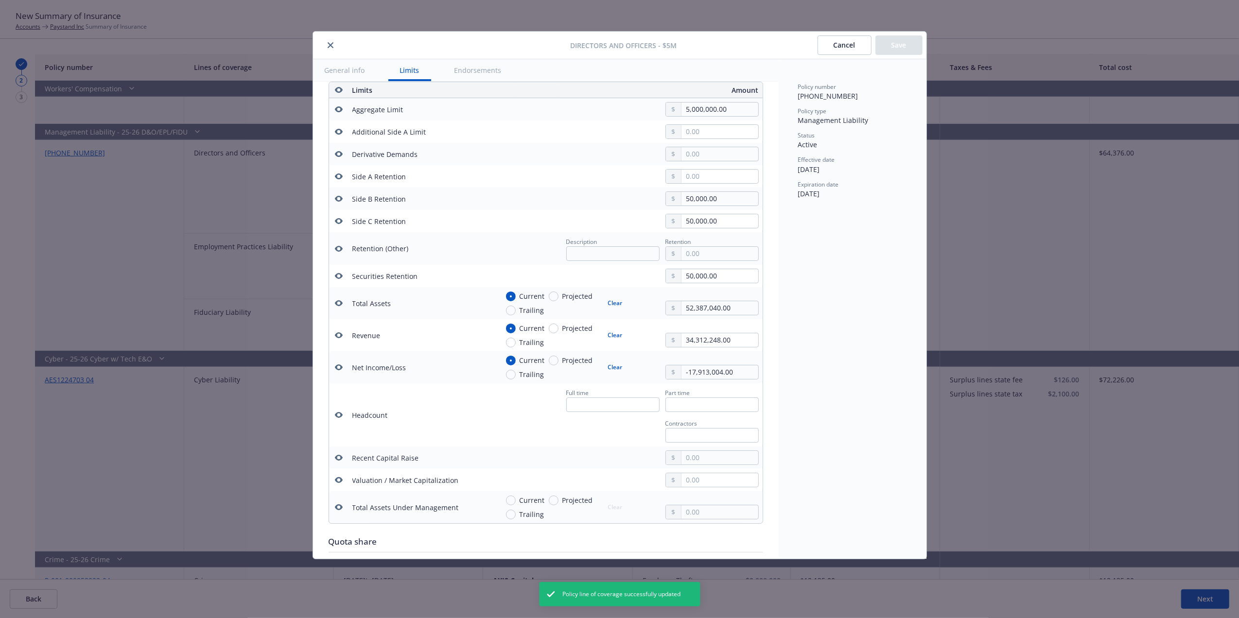
click at [338, 306] on icon "button" at bounding box center [338, 303] width 8 height 6
click at [337, 339] on icon "button" at bounding box center [339, 335] width 8 height 8
click at [336, 370] on icon "button" at bounding box center [338, 368] width 8 height 6
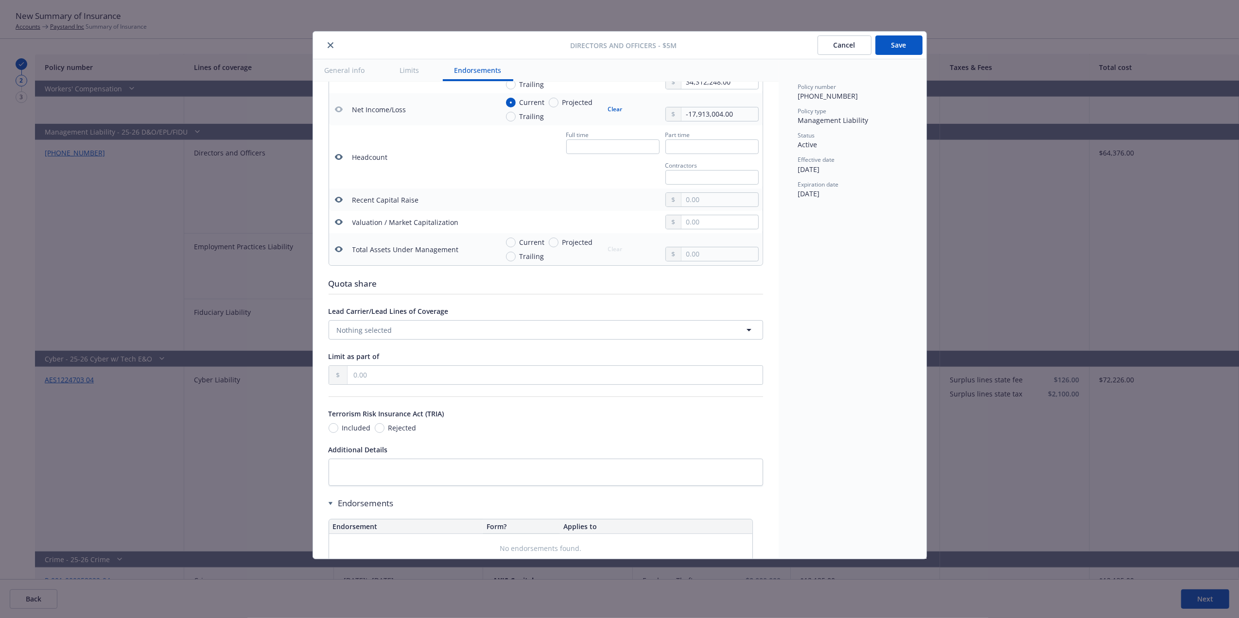
scroll to position [586, 0]
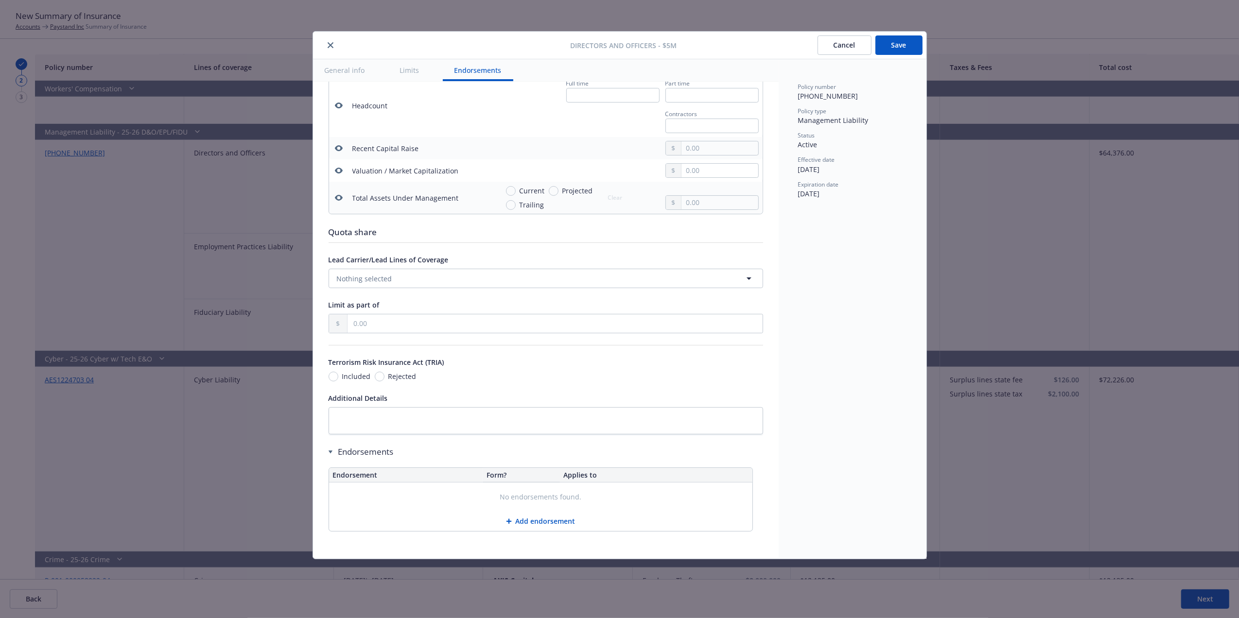
click at [906, 41] on button "Save" at bounding box center [898, 44] width 47 height 19
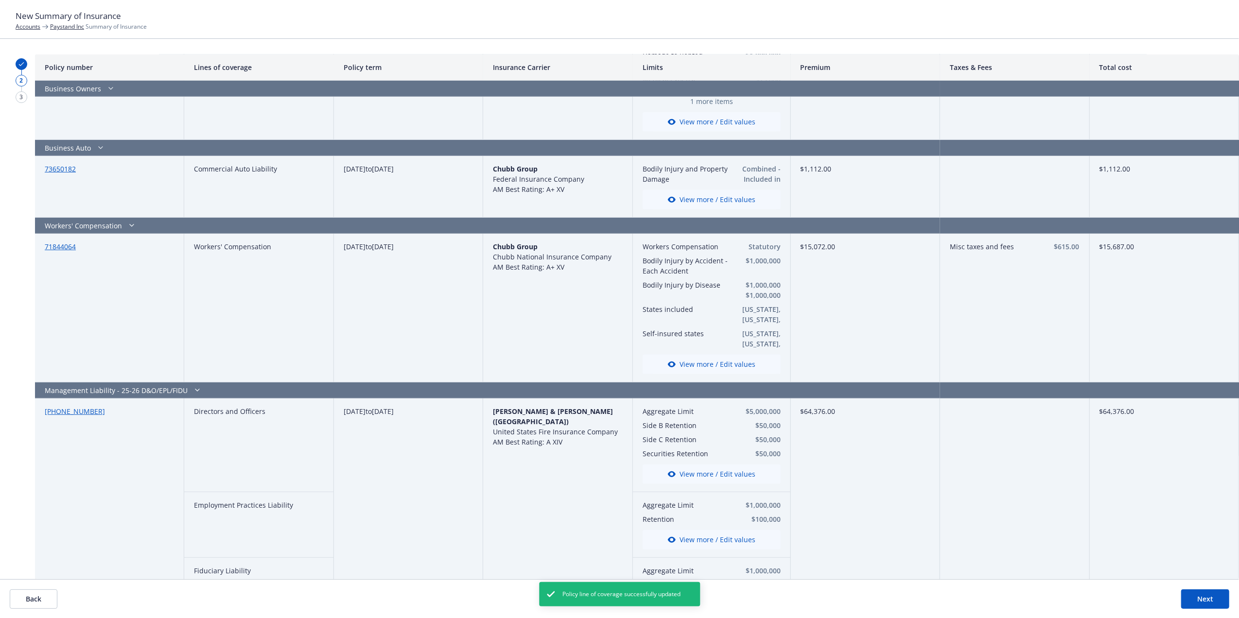
scroll to position [446, 0]
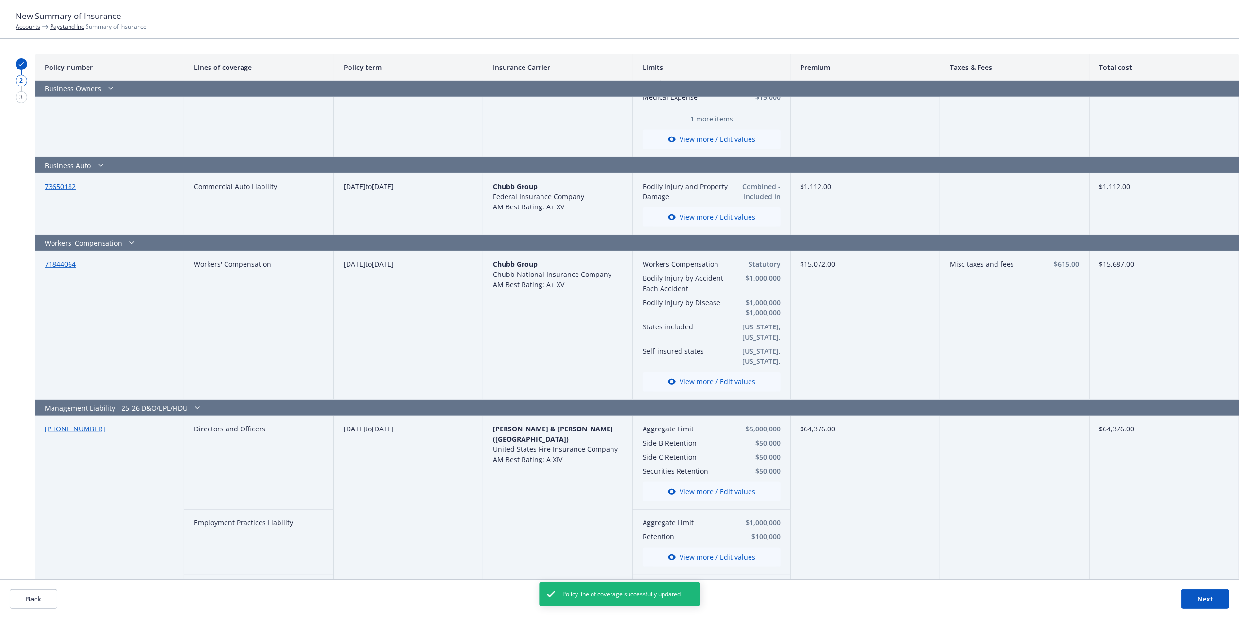
click at [718, 382] on button "View more / Edit values" at bounding box center [712, 381] width 138 height 19
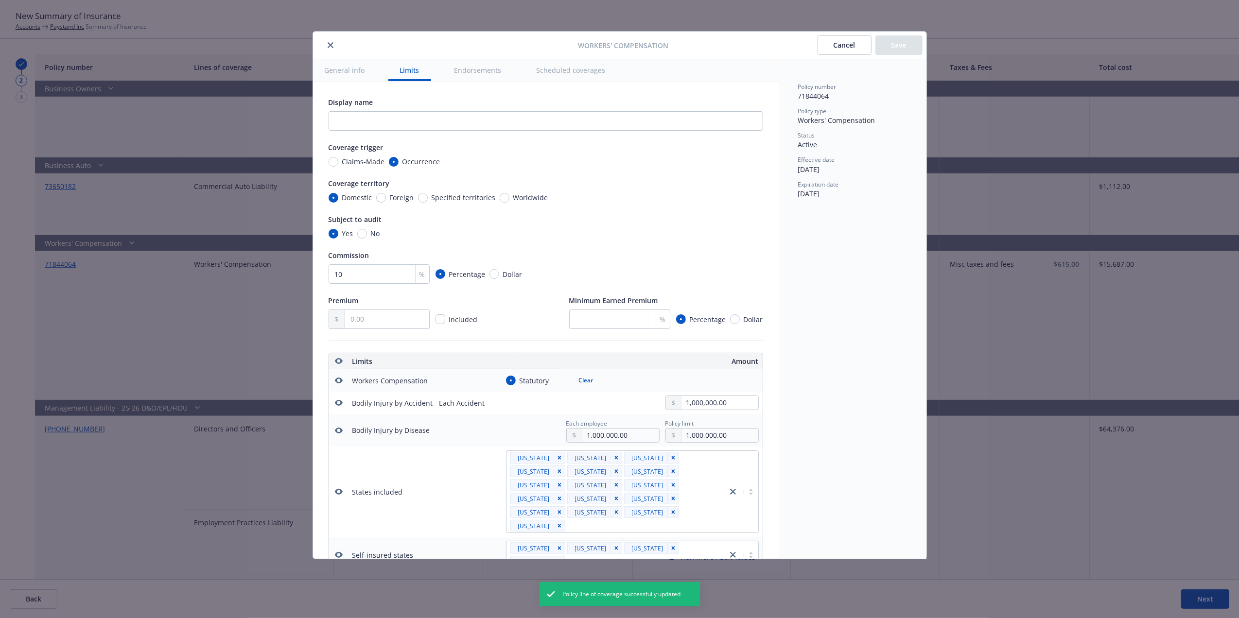
scroll to position [271, 0]
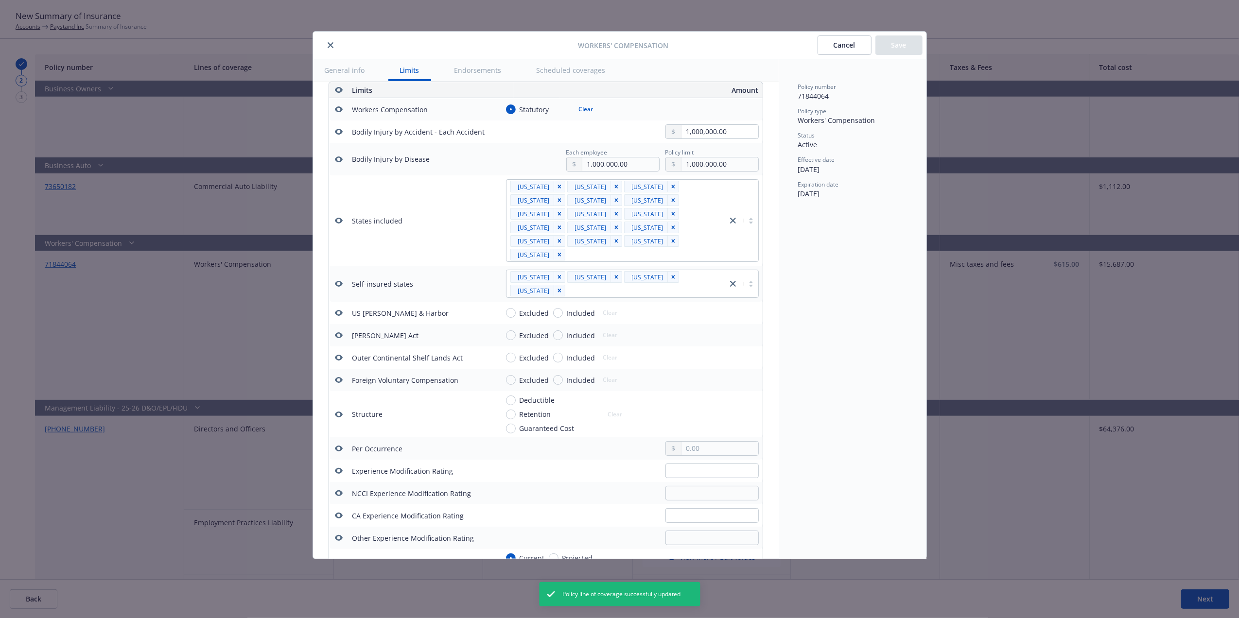
click at [341, 218] on icon "button" at bounding box center [338, 221] width 8 height 6
click at [335, 278] on button at bounding box center [339, 284] width 12 height 12
click at [339, 281] on icon "button" at bounding box center [338, 284] width 8 height 6
click at [899, 49] on button "Save" at bounding box center [898, 44] width 47 height 19
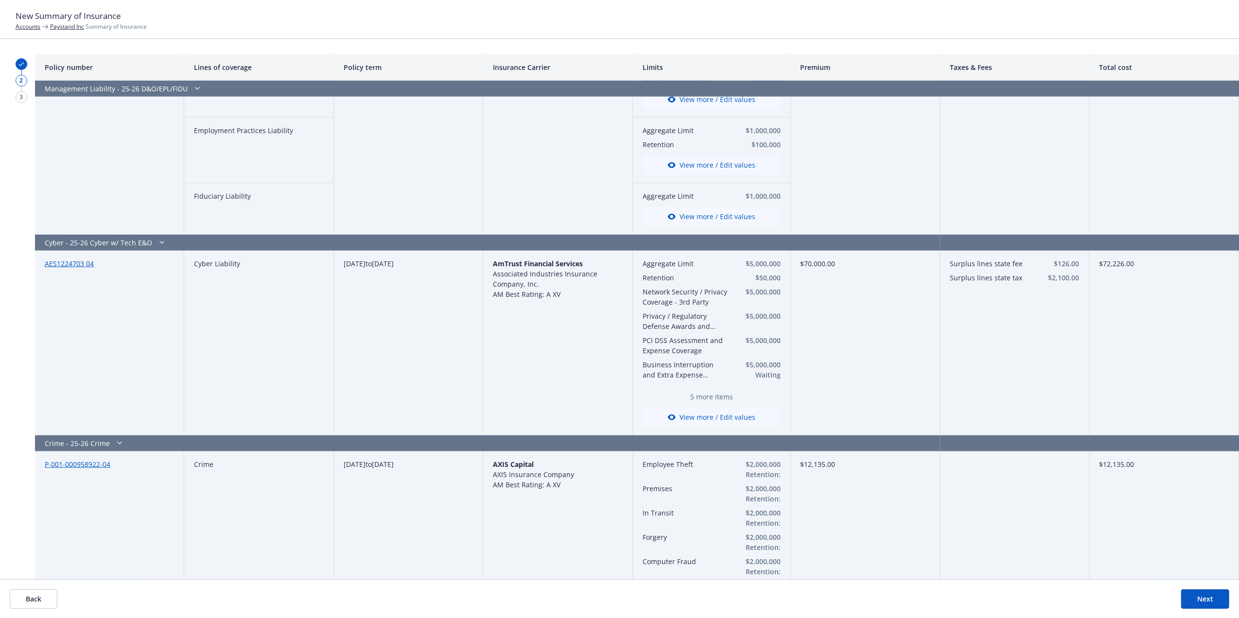
scroll to position [853, 0]
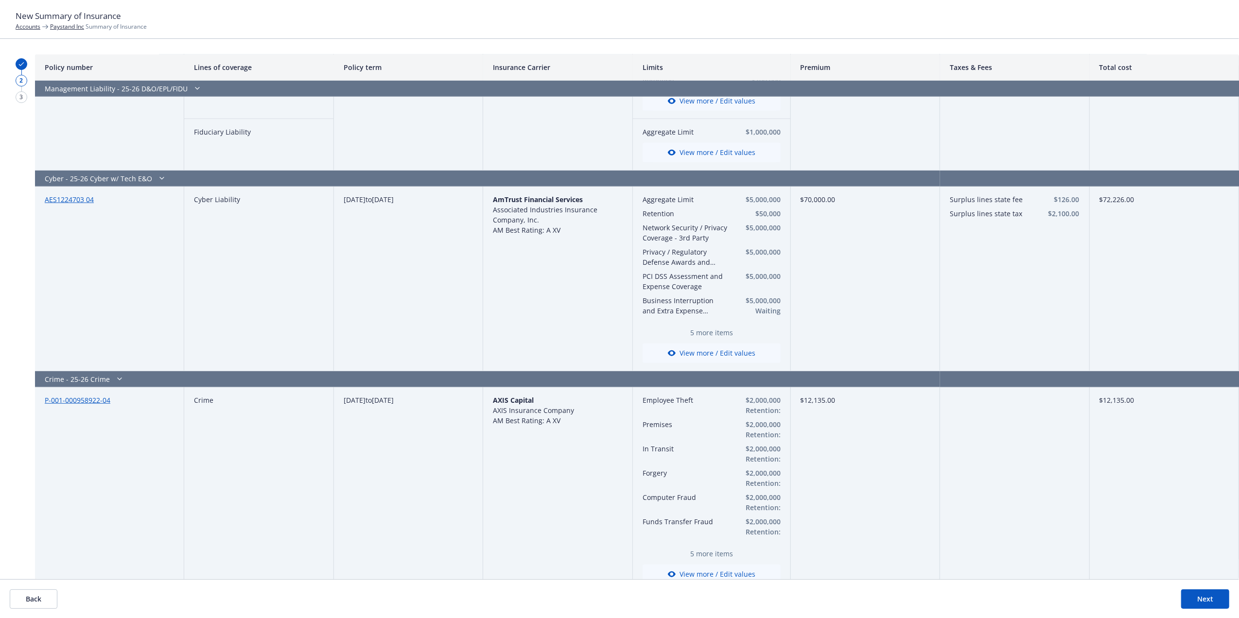
click at [695, 353] on button "View more / Edit values" at bounding box center [712, 353] width 138 height 19
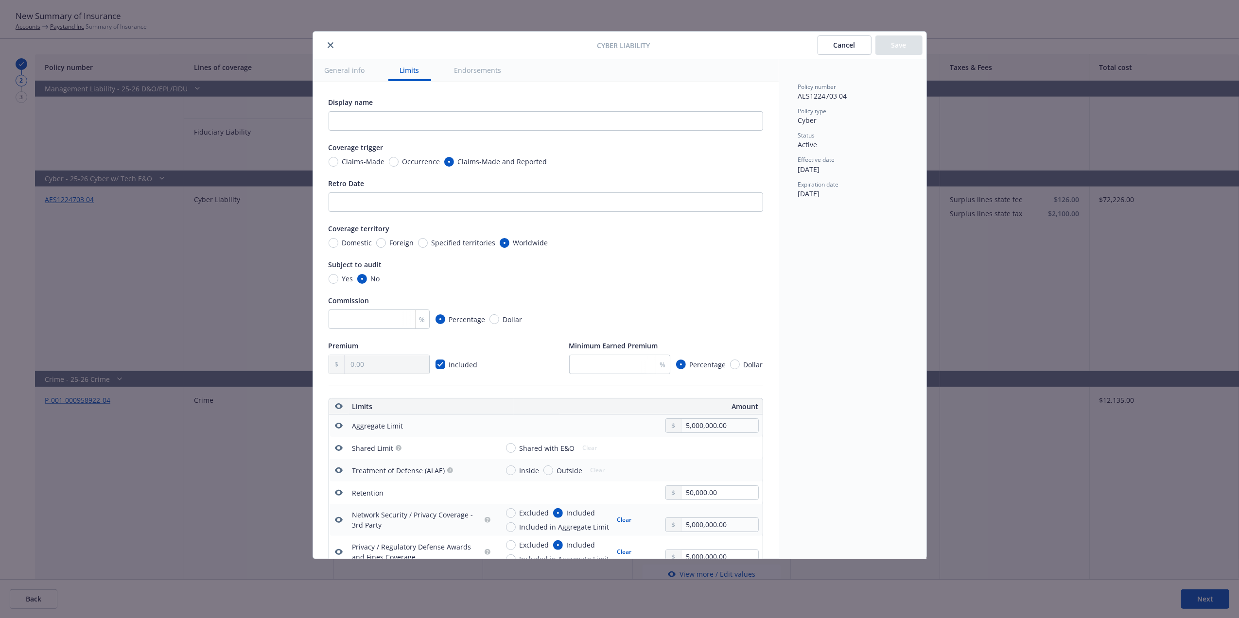
scroll to position [317, 0]
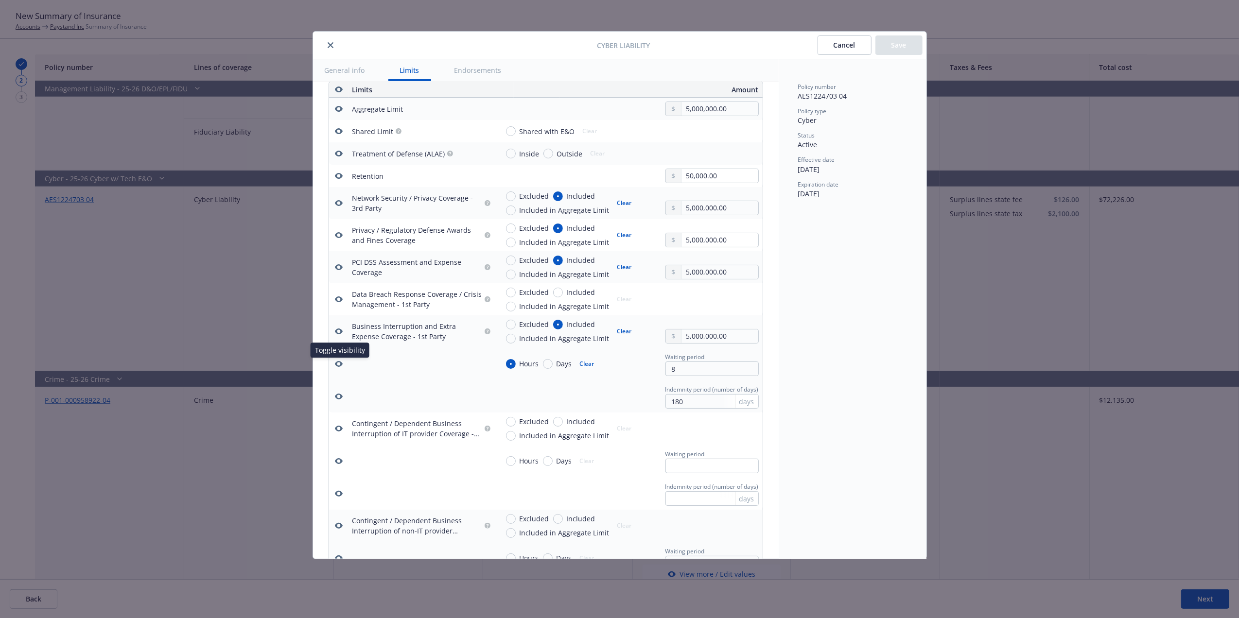
click at [339, 365] on icon "button" at bounding box center [339, 364] width 8 height 8
click at [339, 399] on icon "button" at bounding box center [339, 397] width 8 height 8
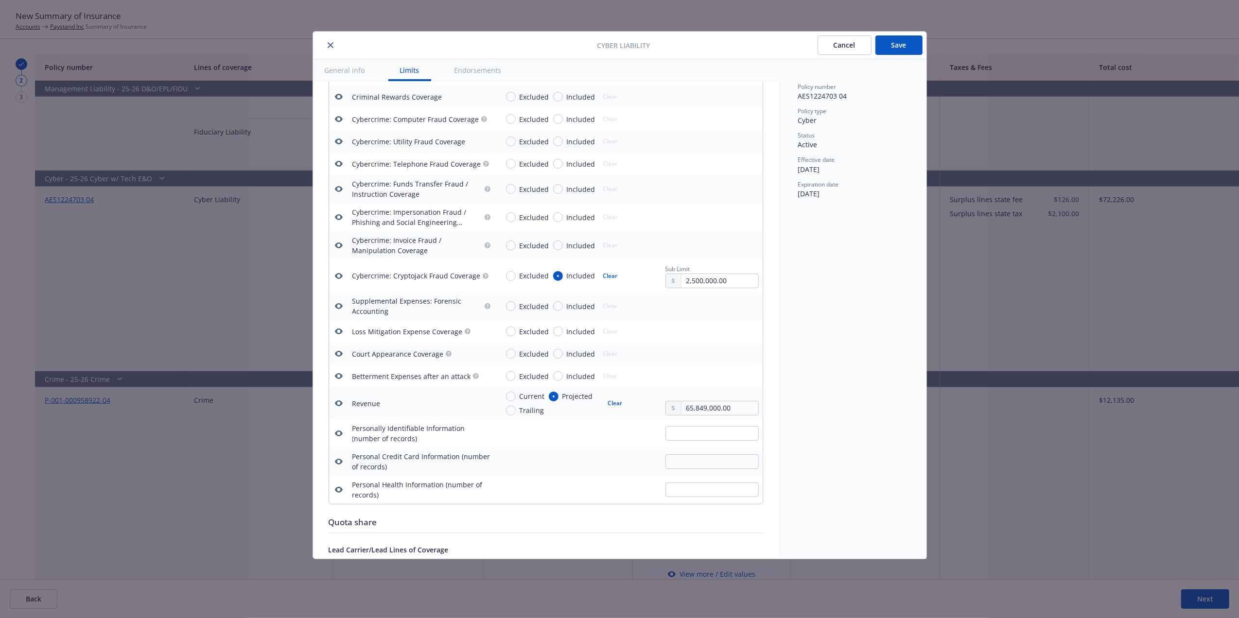
scroll to position [1433, 0]
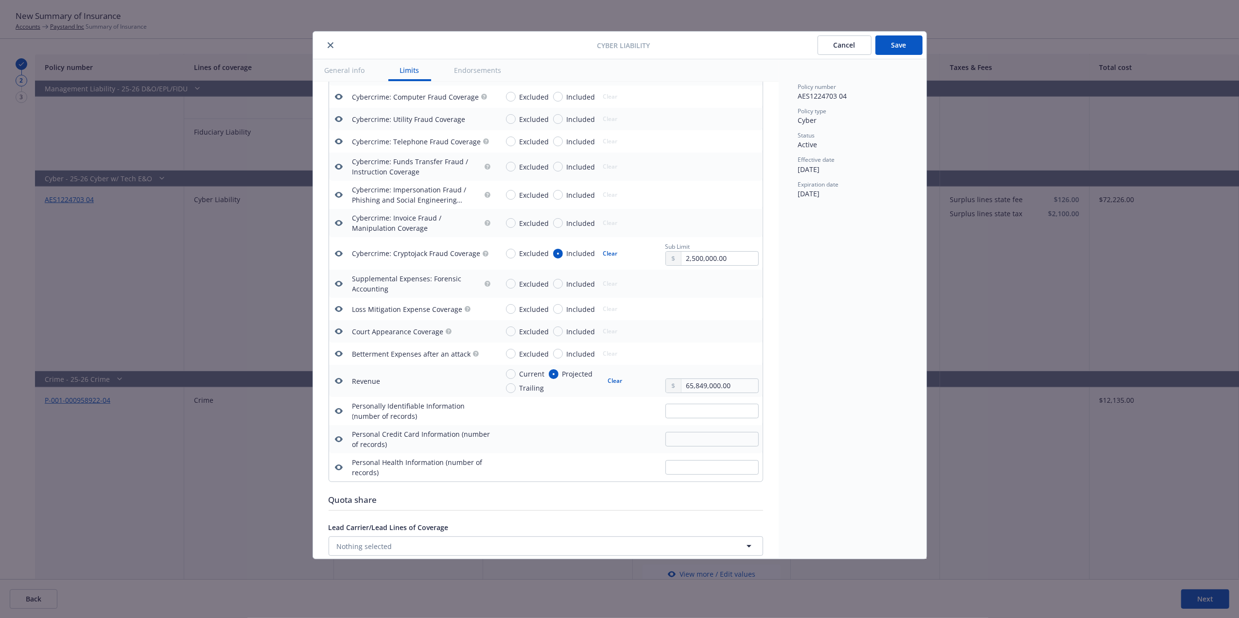
click at [338, 380] on icon "button" at bounding box center [339, 381] width 8 height 8
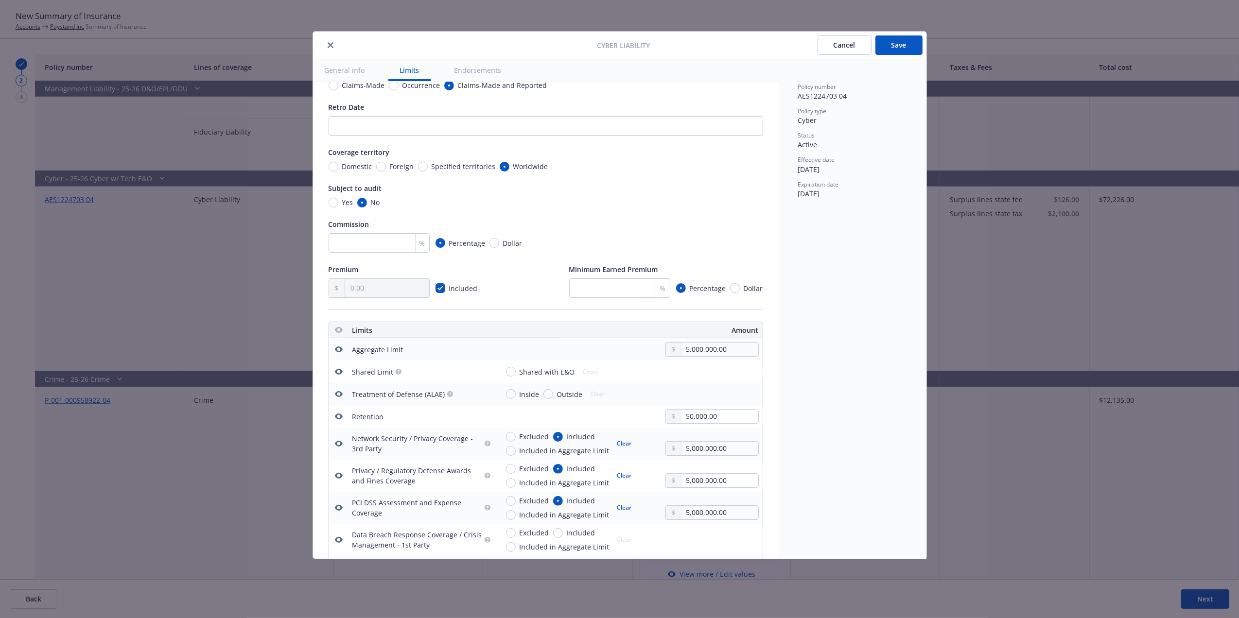
scroll to position [0, 0]
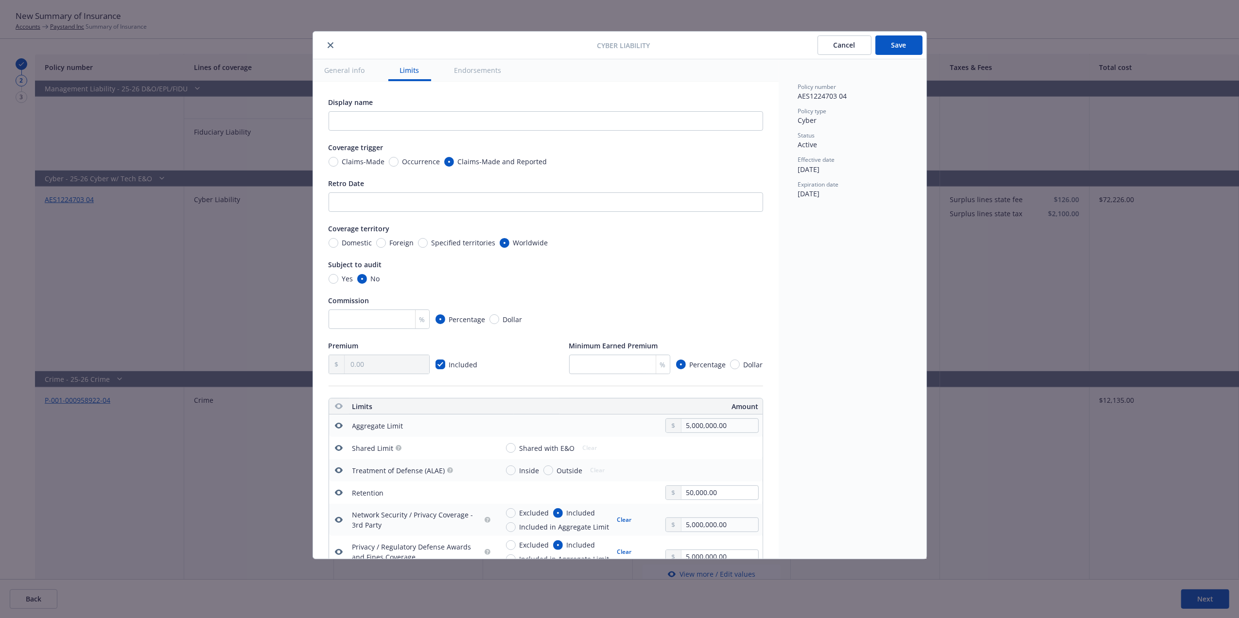
click at [901, 43] on button "Save" at bounding box center [898, 44] width 47 height 19
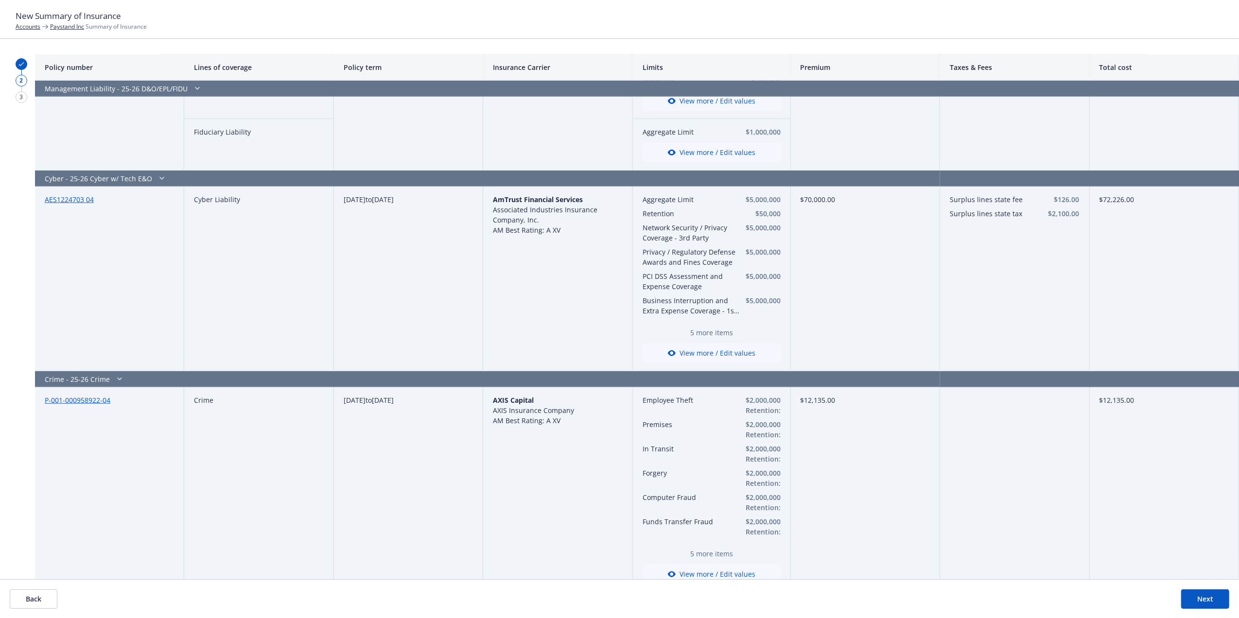
scroll to position [870, 0]
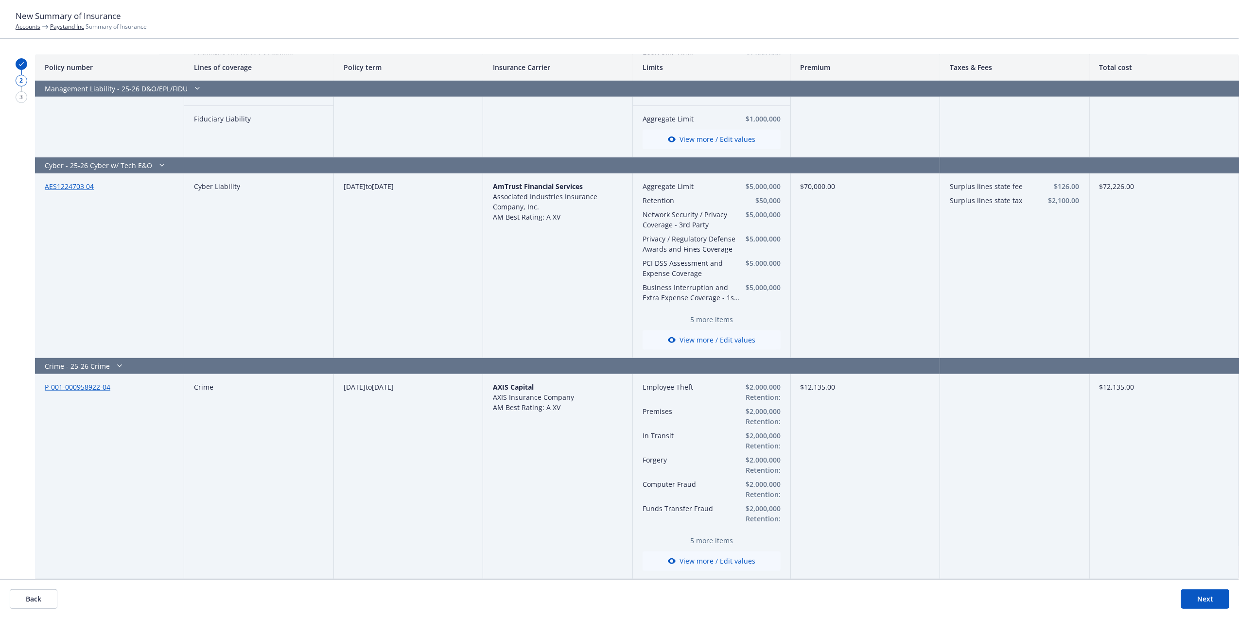
click at [705, 564] on button "View more / Edit values" at bounding box center [712, 561] width 138 height 19
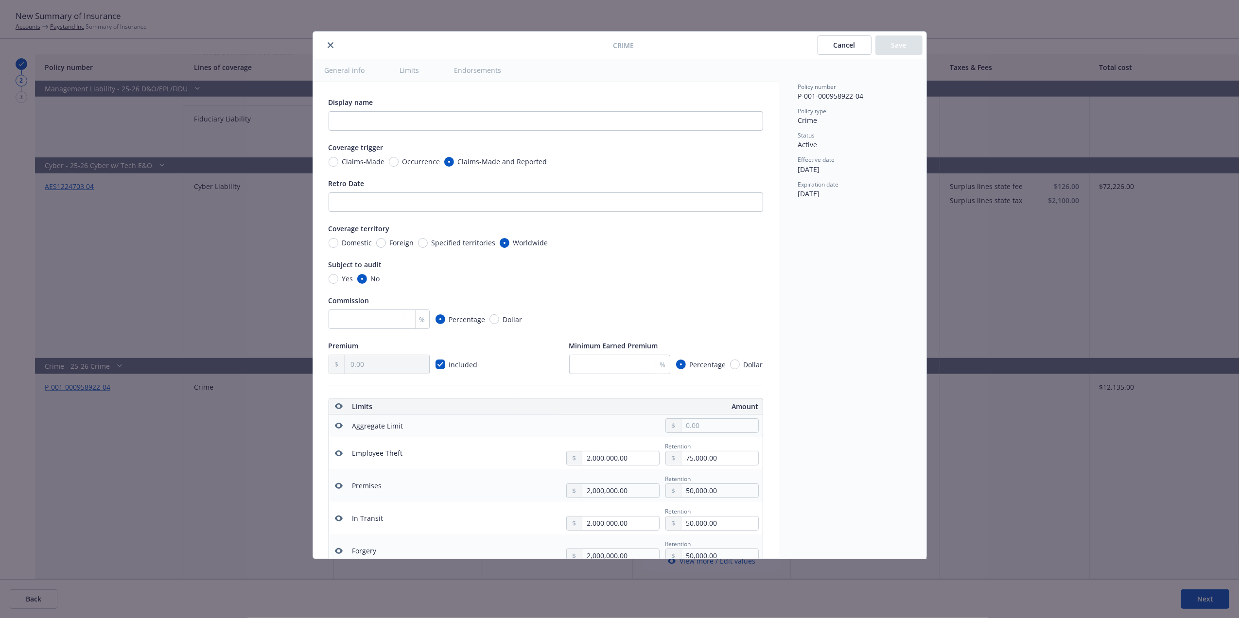
scroll to position [317, 0]
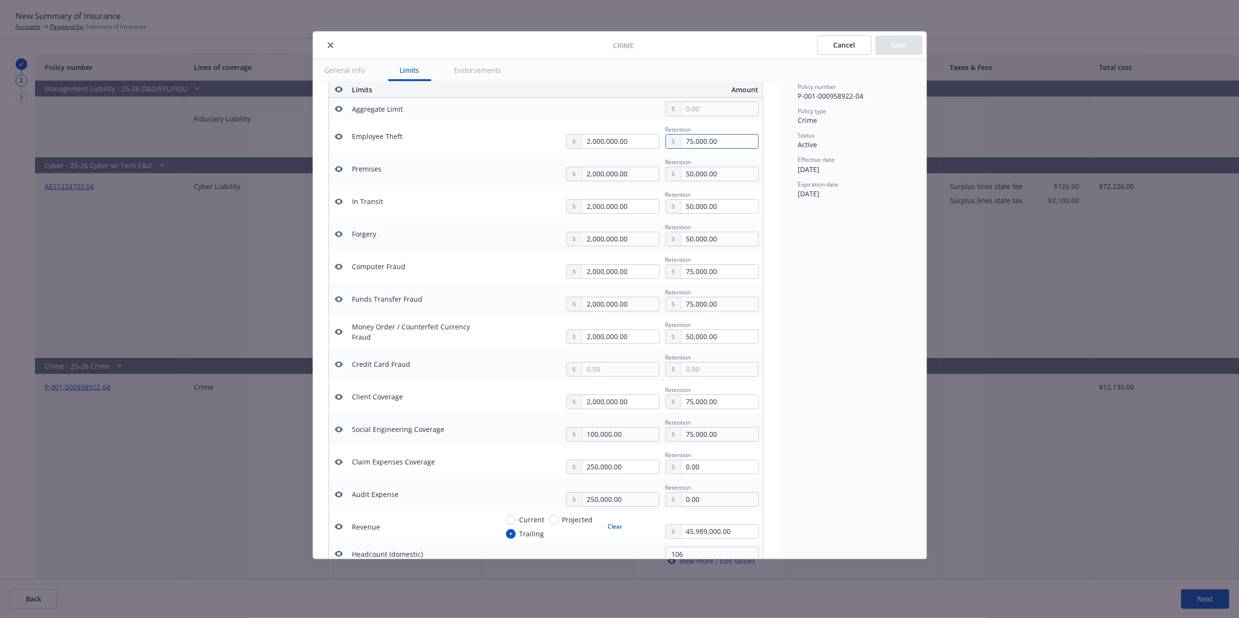
click at [724, 147] on input "75,000.00" at bounding box center [719, 142] width 76 height 14
drag, startPoint x: 724, startPoint y: 147, endPoint x: 619, endPoint y: 147, distance: 105.0
click at [619, 147] on div "2,000,000.00 Retention 75,000.00" at bounding box center [658, 136] width 200 height 25
type input "50,000.00"
drag, startPoint x: 337, startPoint y: 533, endPoint x: 353, endPoint y: 535, distance: 15.7
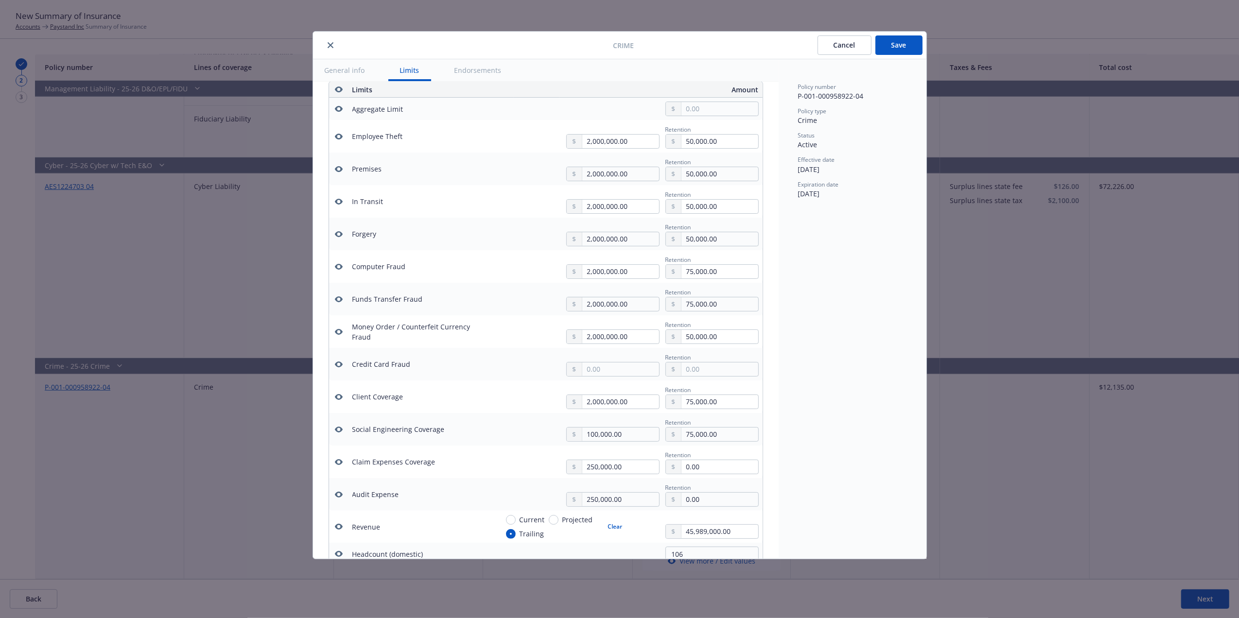
click at [337, 531] on icon "button" at bounding box center [339, 527] width 8 height 8
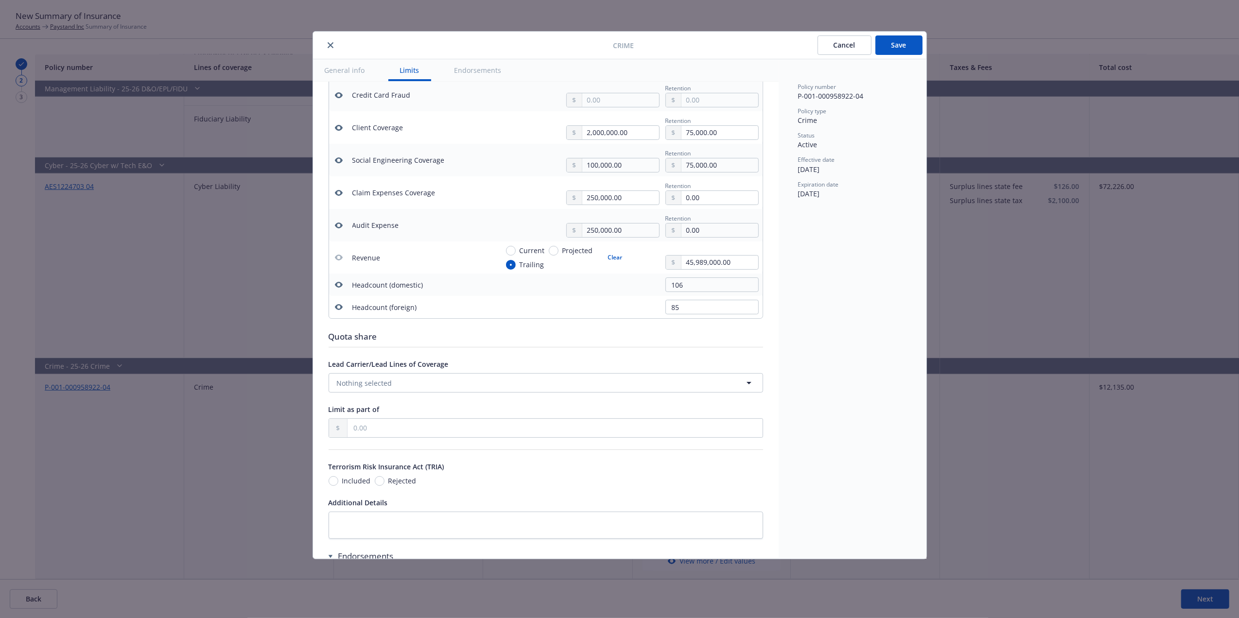
scroll to position [582, 0]
click at [335, 293] on icon "button" at bounding box center [339, 289] width 8 height 8
click at [340, 315] on icon "button" at bounding box center [339, 311] width 8 height 8
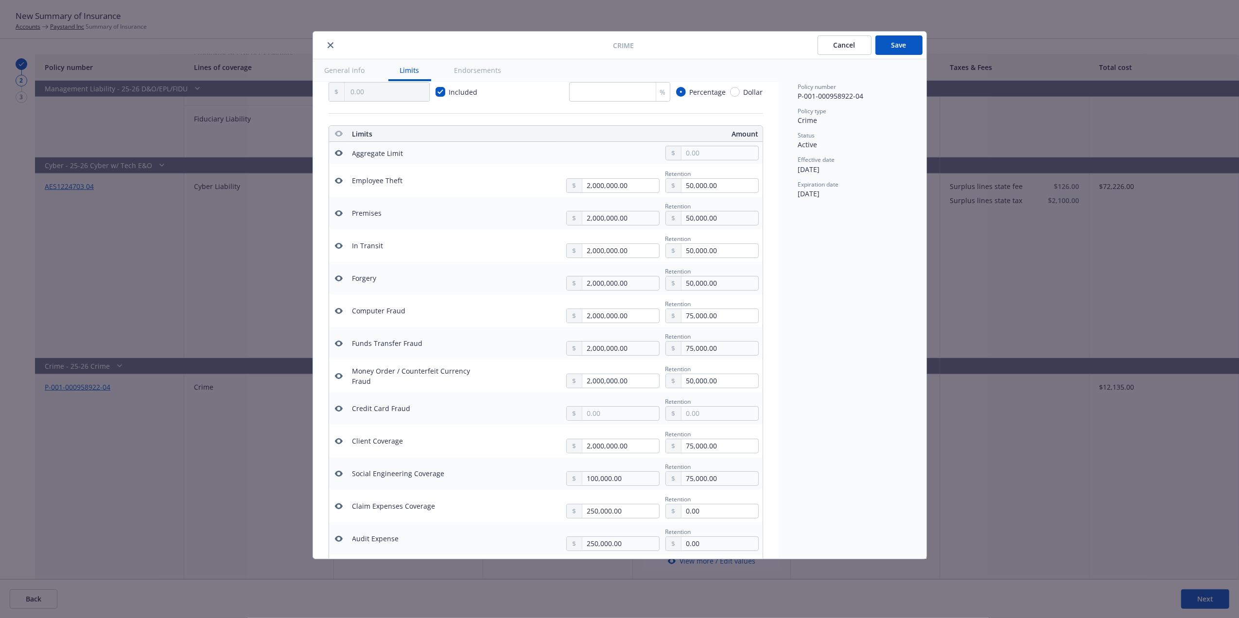
scroll to position [276, 0]
click at [684, 313] on input "75,000.00" at bounding box center [719, 313] width 76 height 14
paste input "50"
type input "50,000.00"
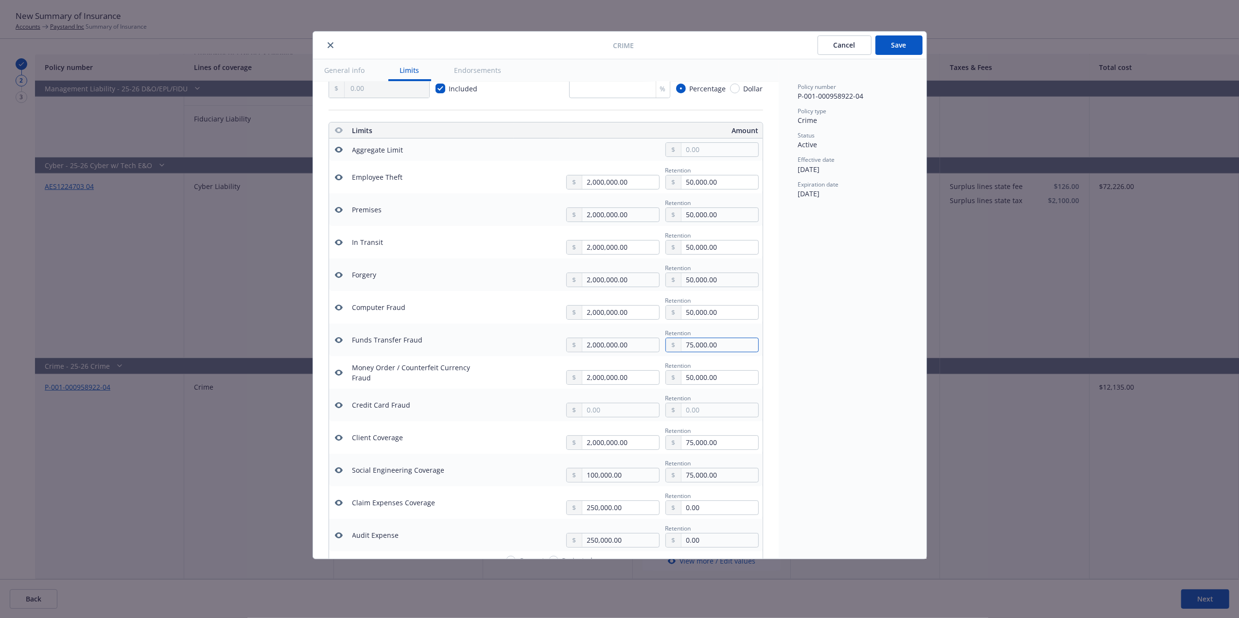
click at [687, 346] on input "75,000.00" at bounding box center [719, 345] width 76 height 14
paste input "50"
type input "50,000.00"
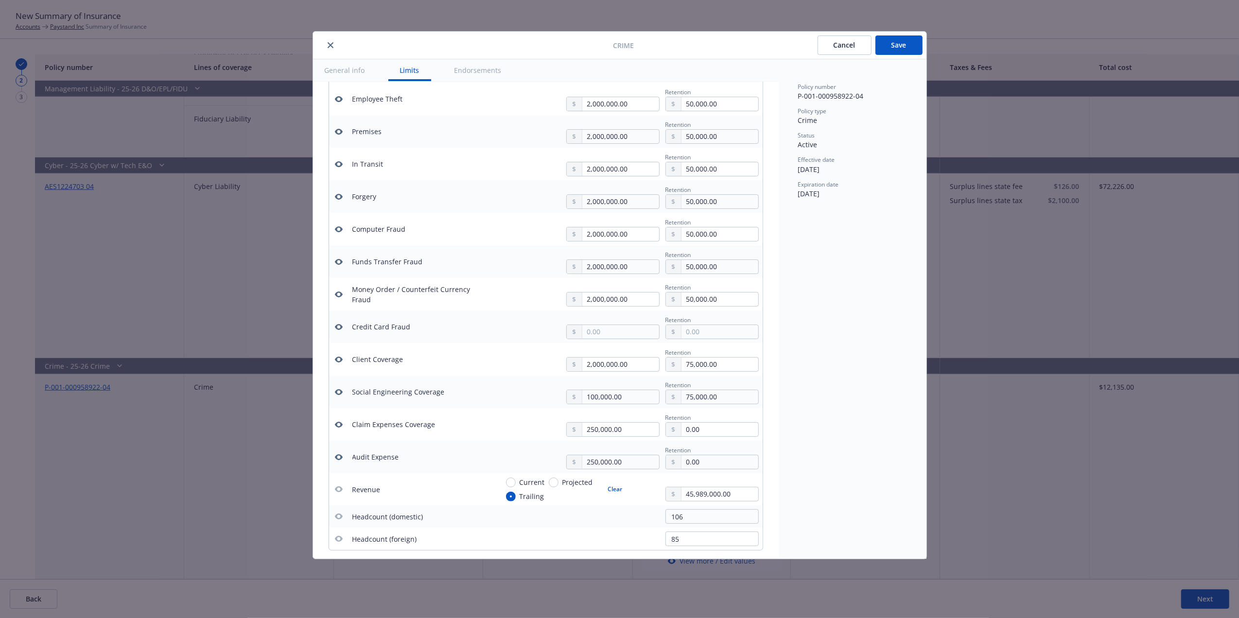
scroll to position [358, 0]
click at [687, 297] on input "50,000.00" at bounding box center [719, 296] width 76 height 14
click at [683, 400] on input "75,000.00" at bounding box center [719, 394] width 76 height 14
paste input "50"
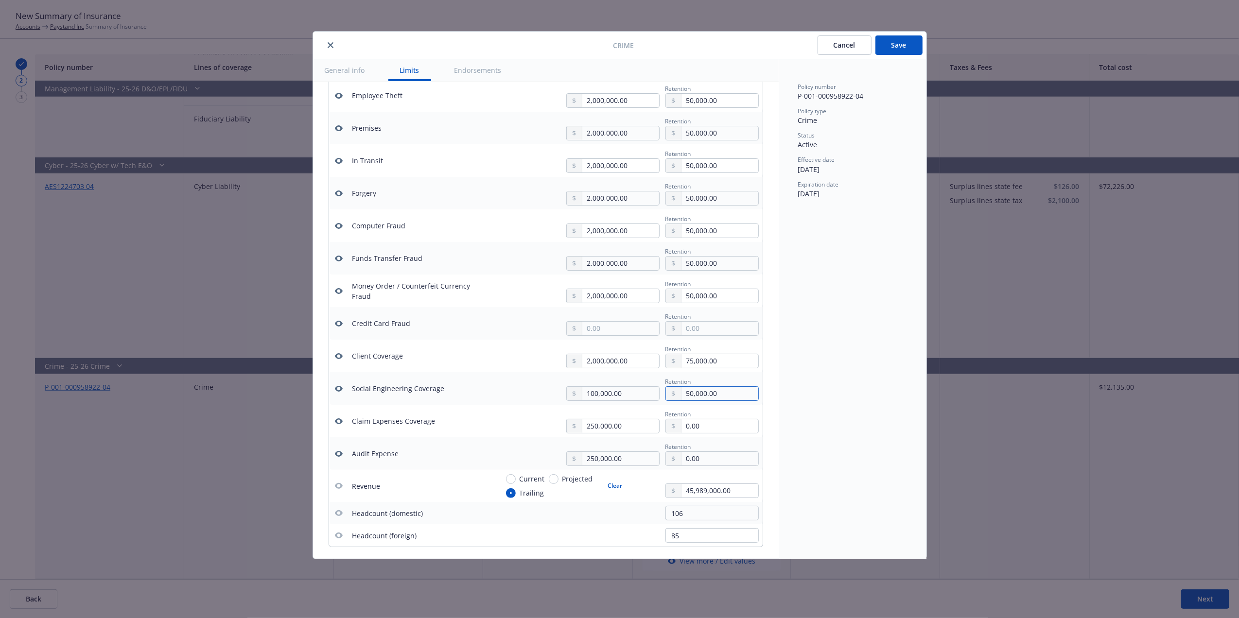
type input "50,000.00"
click at [724, 368] on input "75,000.00" at bounding box center [719, 361] width 76 height 14
paste input "50"
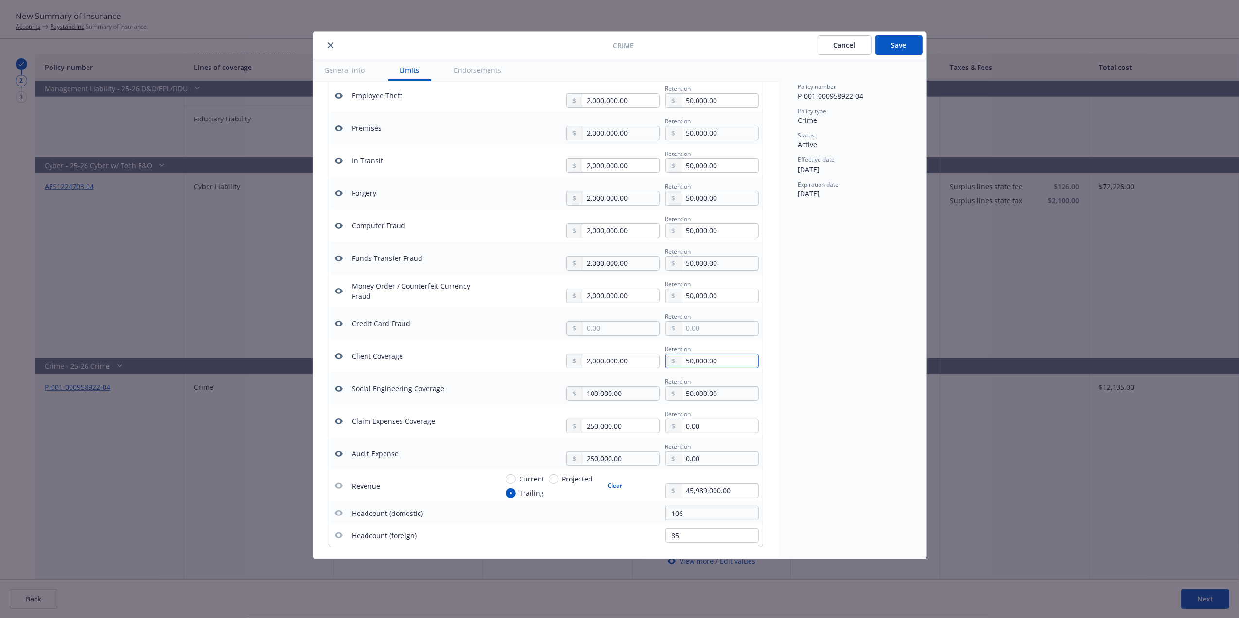
type input "50,000.00"
click at [340, 391] on icon "button" at bounding box center [338, 389] width 8 height 6
click at [337, 360] on icon "button" at bounding box center [339, 356] width 8 height 8
click at [342, 392] on icon "button" at bounding box center [338, 389] width 8 height 6
click at [339, 425] on icon "button" at bounding box center [339, 421] width 8 height 8
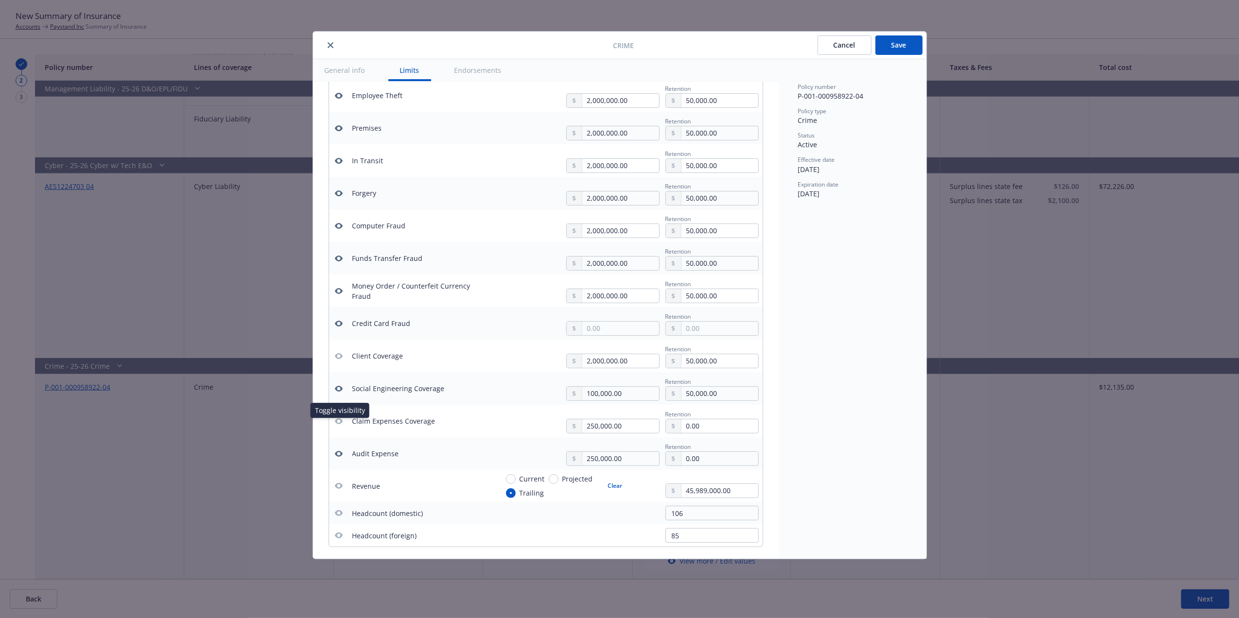
click at [334, 460] on button "button" at bounding box center [339, 454] width 12 height 12
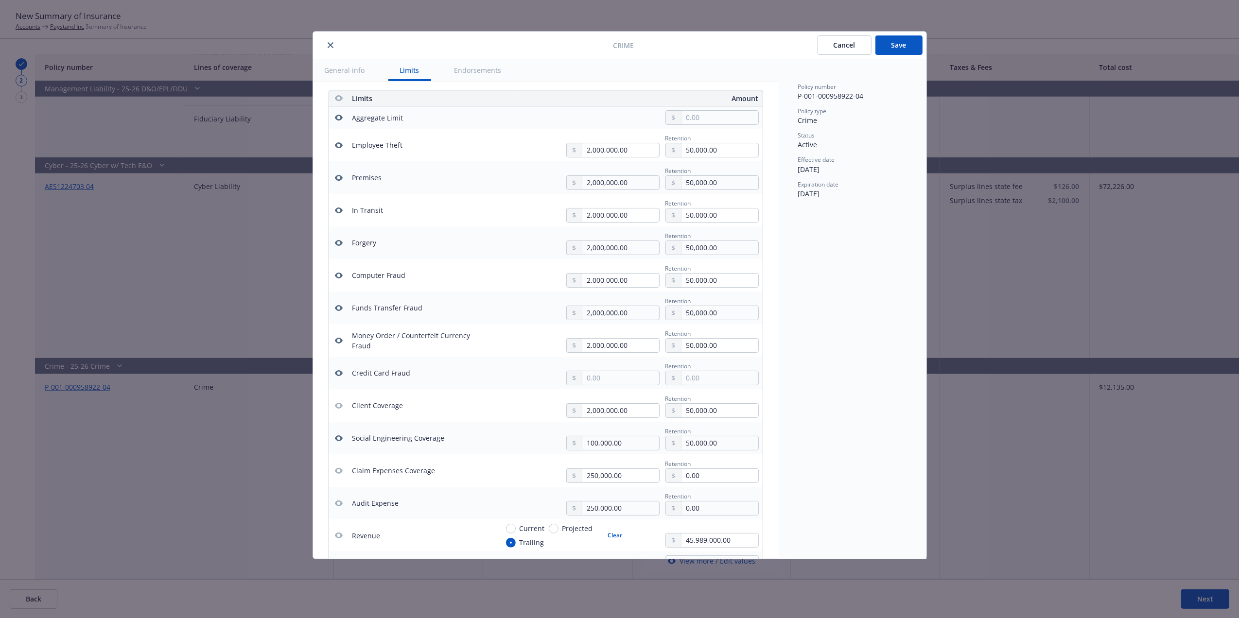
scroll to position [0, 0]
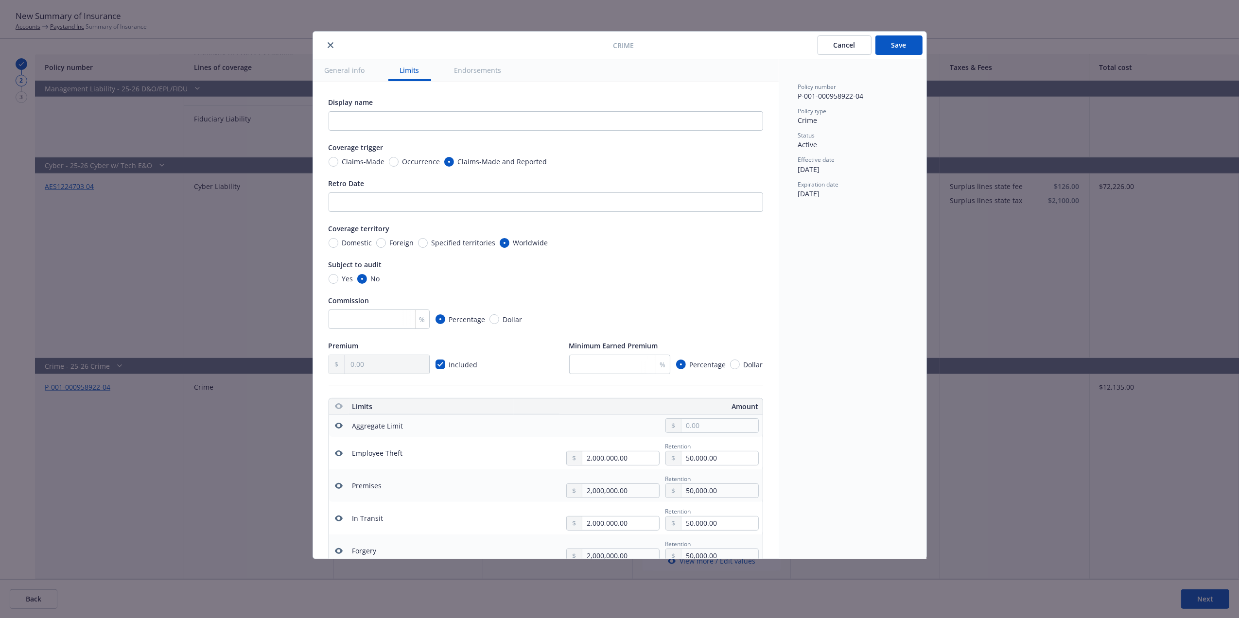
click at [908, 47] on button "Save" at bounding box center [898, 44] width 47 height 19
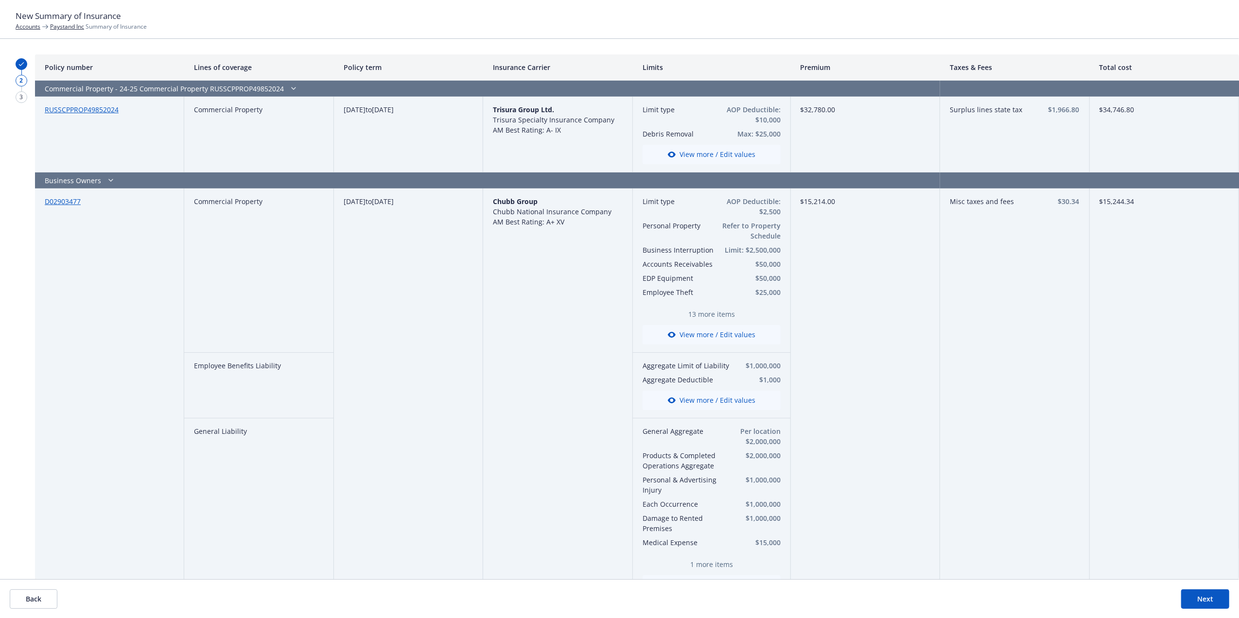
click at [1212, 597] on button "Next" at bounding box center [1205, 599] width 48 height 19
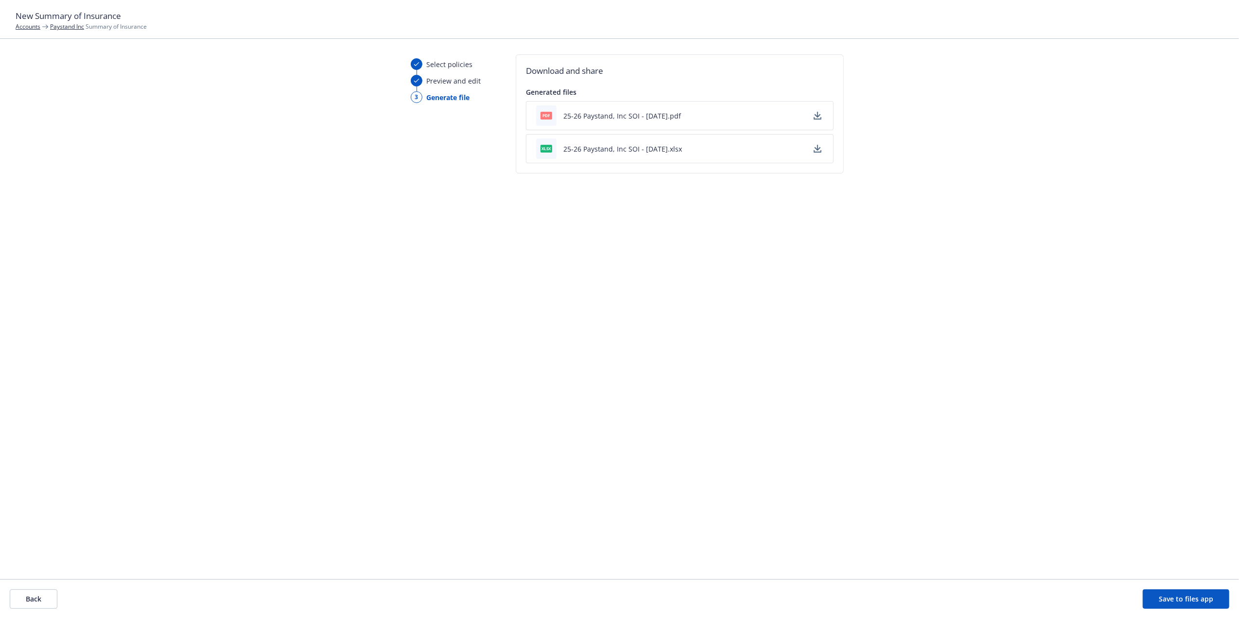
click at [817, 116] on icon "button" at bounding box center [818, 116] width 8 height 8
click at [818, 150] on icon "button" at bounding box center [818, 149] width 8 height 8
click at [1177, 600] on button "Save to files app" at bounding box center [1186, 599] width 87 height 19
